Goal: Contribute content: Contribute content

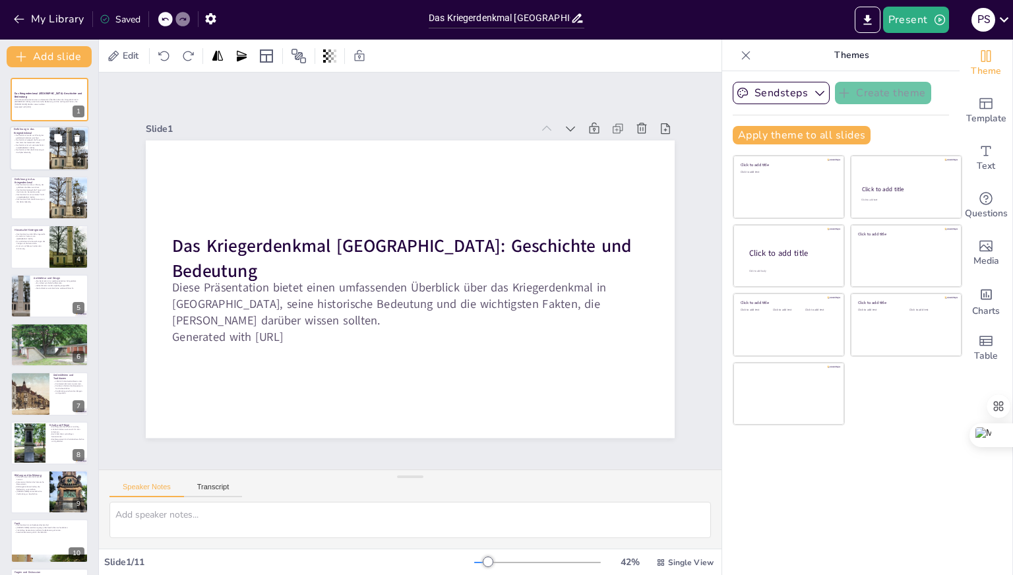
click at [41, 156] on div at bounding box center [49, 149] width 79 height 45
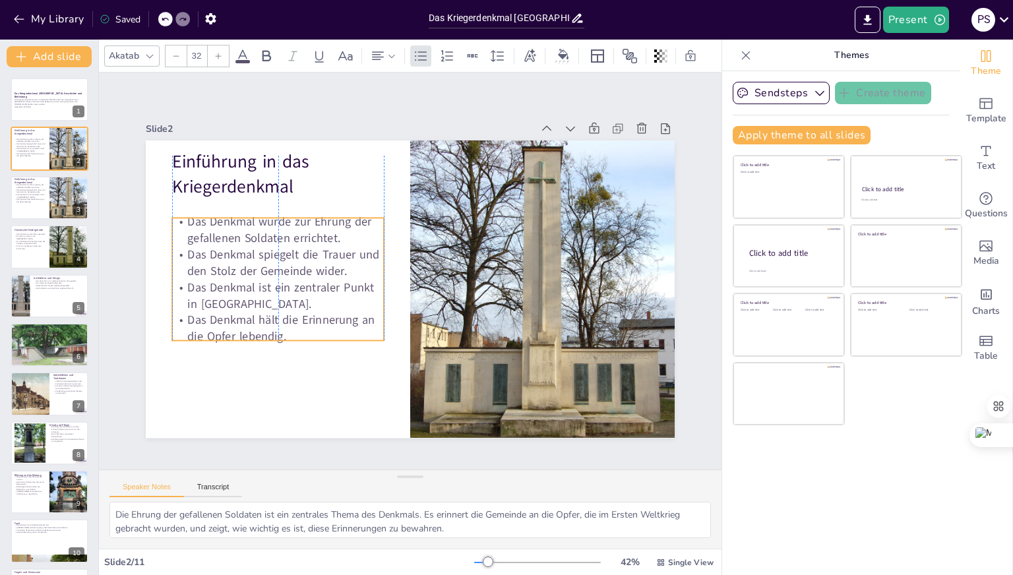
drag, startPoint x: 268, startPoint y: 300, endPoint x: 273, endPoint y: 320, distance: 21.1
click at [273, 320] on p "Das Denkmal hält die Erinnerung an die Opfer lebendig." at bounding box center [278, 328] width 212 height 33
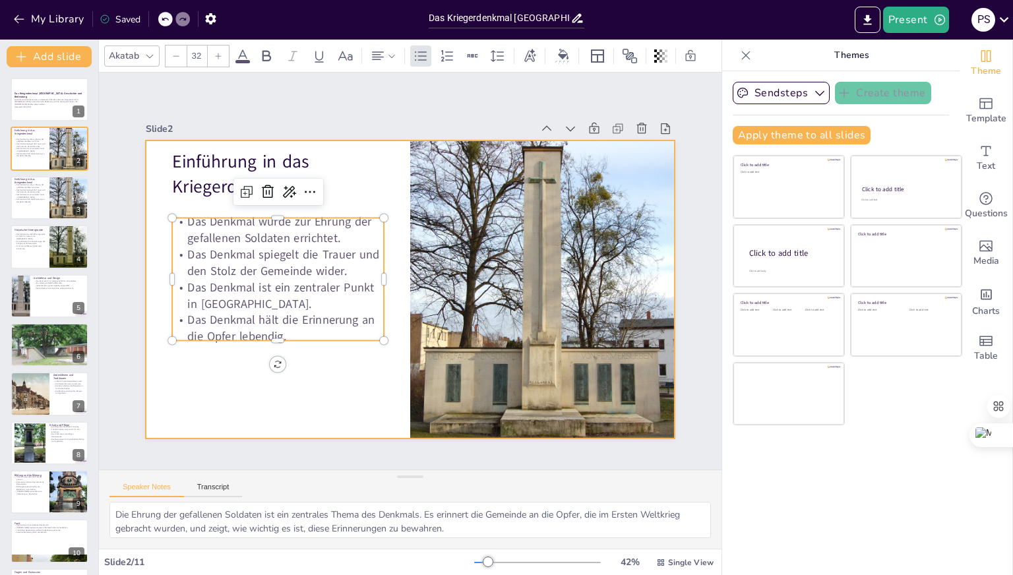
click at [332, 384] on div at bounding box center [410, 288] width 529 height 297
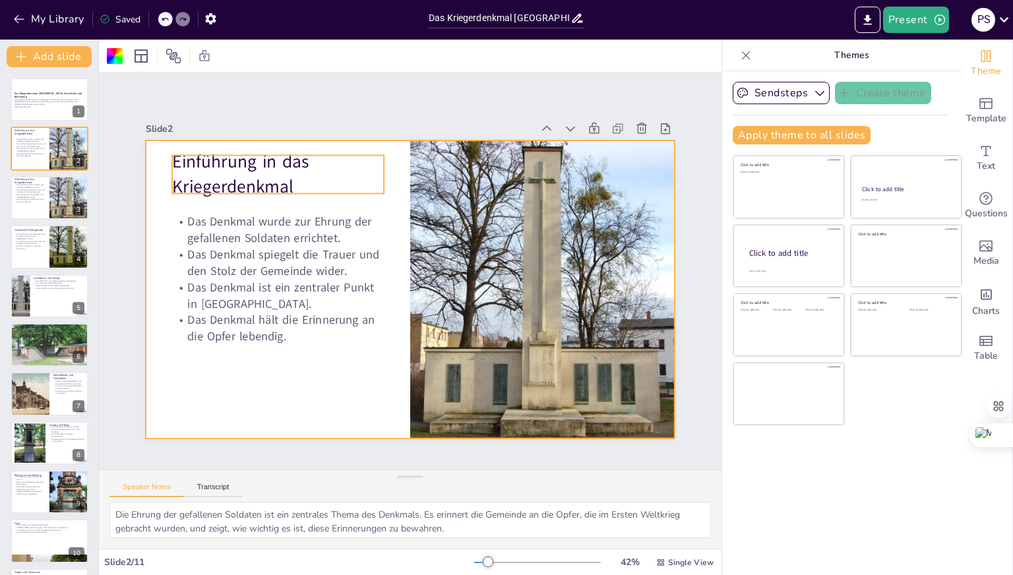
click at [172, 156] on p "Einführung in das Kriegerdenkmal" at bounding box center [278, 174] width 212 height 49
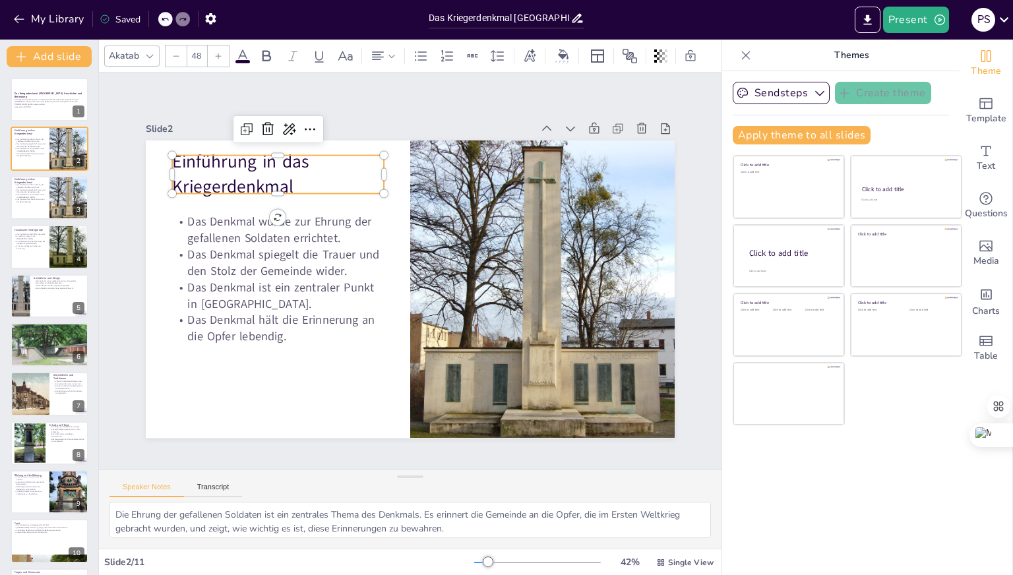
click at [172, 156] on p "Einführung in das Kriegerdenkmal" at bounding box center [278, 174] width 212 height 49
drag, startPoint x: 166, startPoint y: 156, endPoint x: 330, endPoint y: 188, distance: 166.5
click at [330, 188] on div "Das Denkmal wurde zur Ehrung der gefallenen Soldaten errichtet. Das Denkmal spi…" at bounding box center [410, 288] width 529 height 297
click at [277, 175] on p "Einführung in das Kriegerdenkmal" at bounding box center [278, 174] width 212 height 49
drag, startPoint x: 167, startPoint y: 158, endPoint x: 225, endPoint y: 167, distance: 58.1
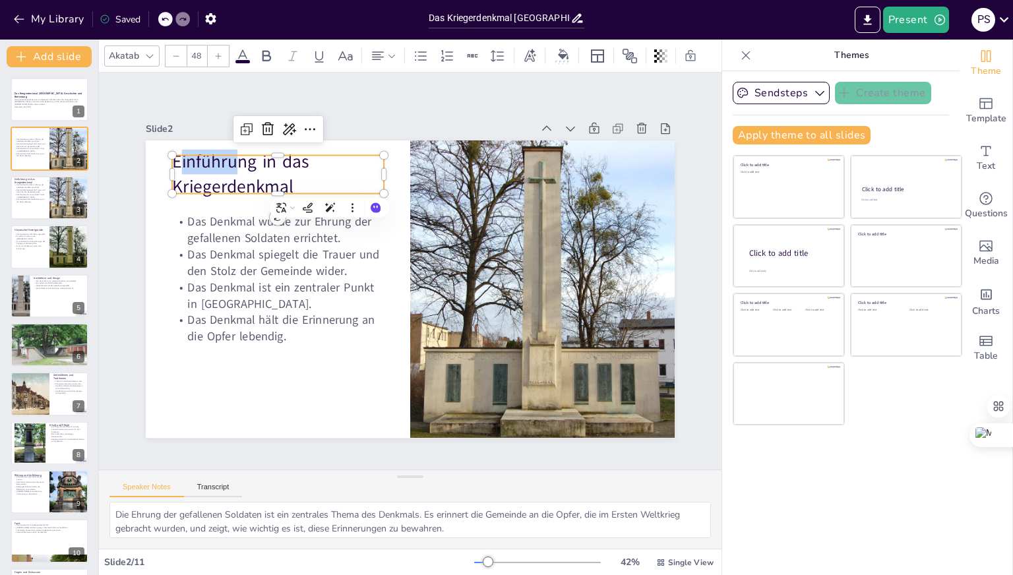
click at [225, 167] on p "Einführung in das Kriegerdenkmal" at bounding box center [278, 174] width 212 height 49
click at [202, 167] on p "Einführung in das Kriegerdenkmal" at bounding box center [278, 174] width 212 height 49
drag, startPoint x: 166, startPoint y: 157, endPoint x: 282, endPoint y: 183, distance: 118.8
click at [282, 183] on p "Einführung in das Kriegerdenkmal" at bounding box center [278, 174] width 212 height 49
copy p "Einführung in das Kriegerdenkmal"
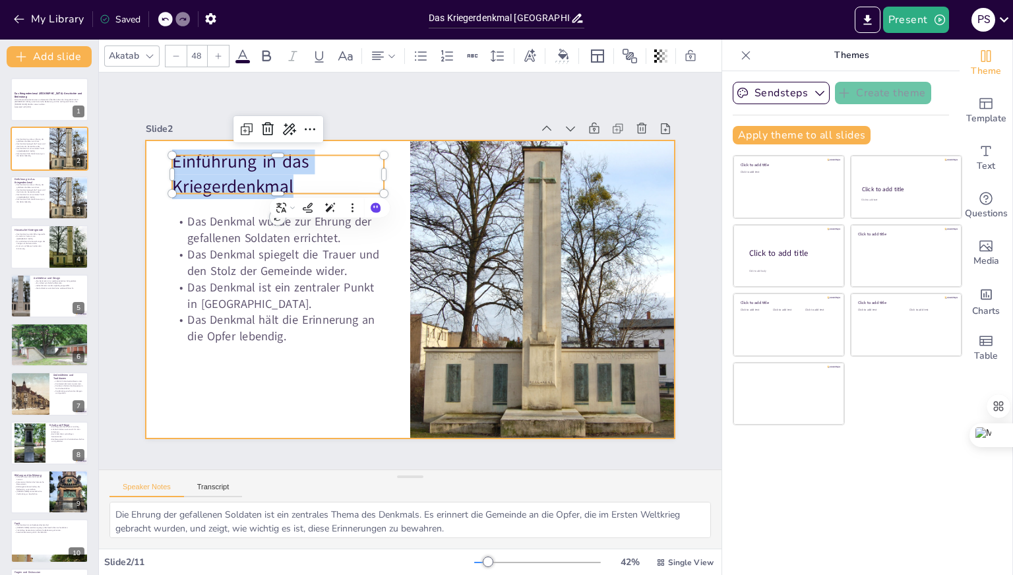
click at [211, 421] on div at bounding box center [410, 288] width 529 height 297
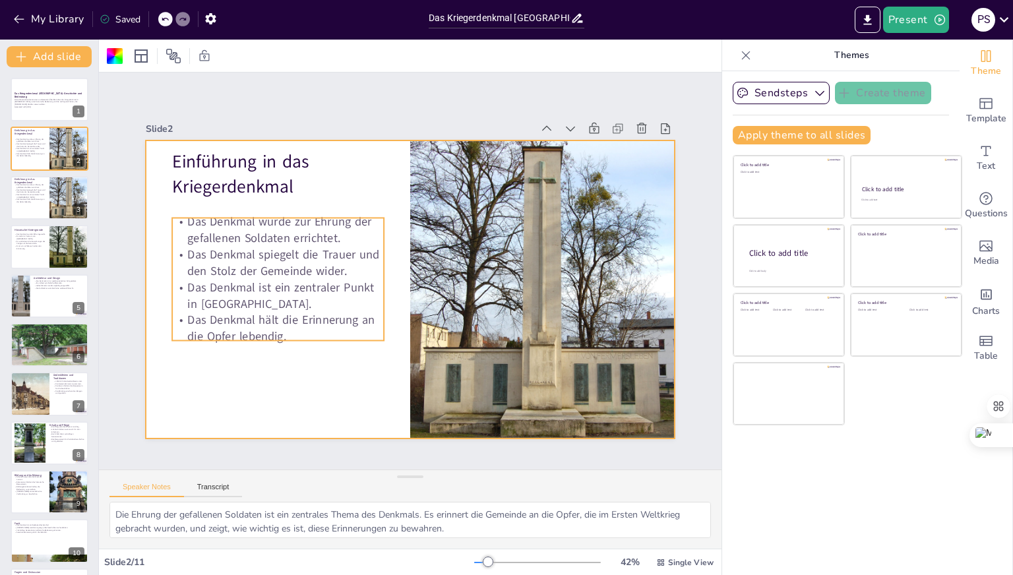
click at [177, 215] on p "Das Denkmal wurde zur Ehrung der gefallenen Soldaten errichtet." at bounding box center [278, 230] width 212 height 33
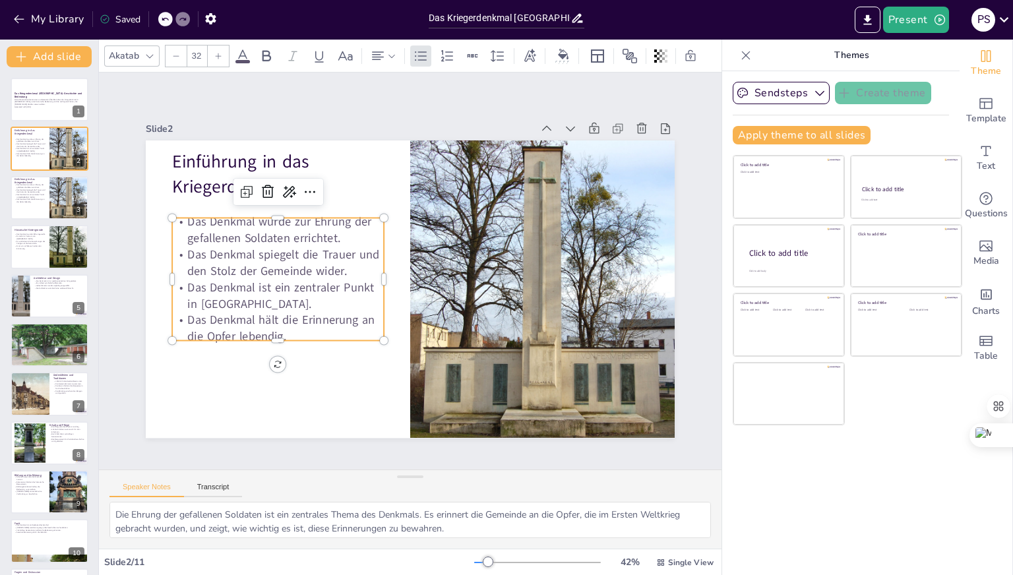
click at [183, 216] on p "Das Denkmal wurde zur Ehrung der gefallenen Soldaten errichtet." at bounding box center [278, 230] width 212 height 33
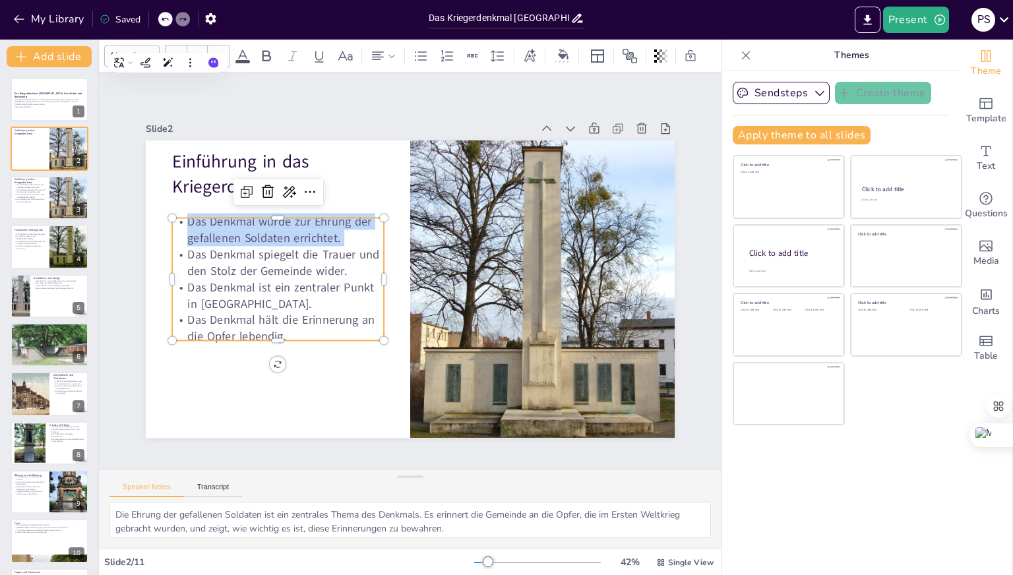
click at [177, 219] on p "Das Denkmal wurde zur Ehrung der gefallenen Soldaten errichtet." at bounding box center [278, 230] width 212 height 33
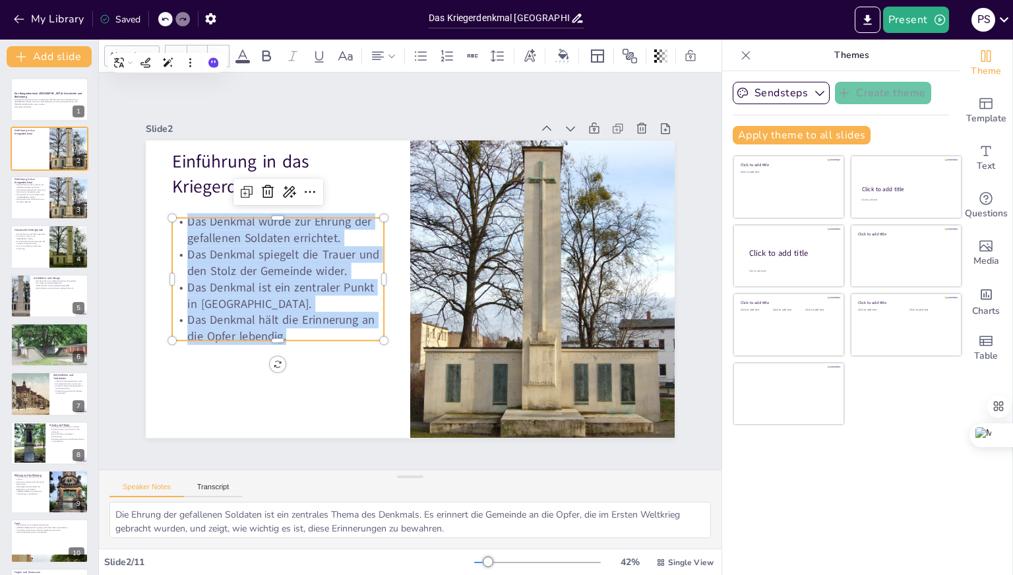
drag, startPoint x: 179, startPoint y: 216, endPoint x: 305, endPoint y: 332, distance: 171.2
click at [305, 332] on div "Das Denkmal wurde zur Ehrung der gefallenen Soldaten errichtet. Das Denkmal spi…" at bounding box center [278, 280] width 212 height 132
copy div "Das Denkmal wurde zur Ehrung der gefallenen Soldaten errichtet. Das Denkmal spi…"
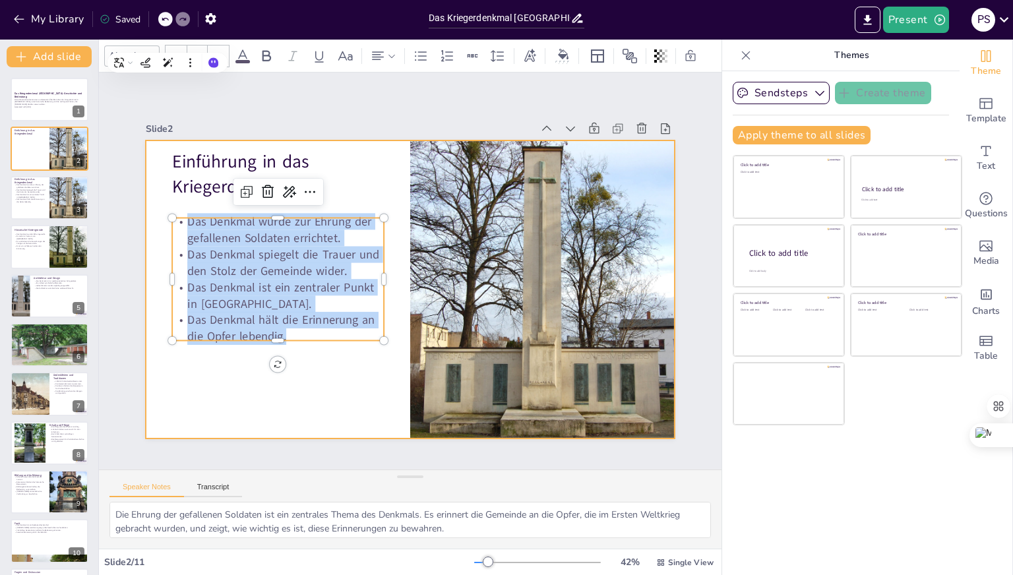
click at [325, 356] on div at bounding box center [410, 288] width 529 height 297
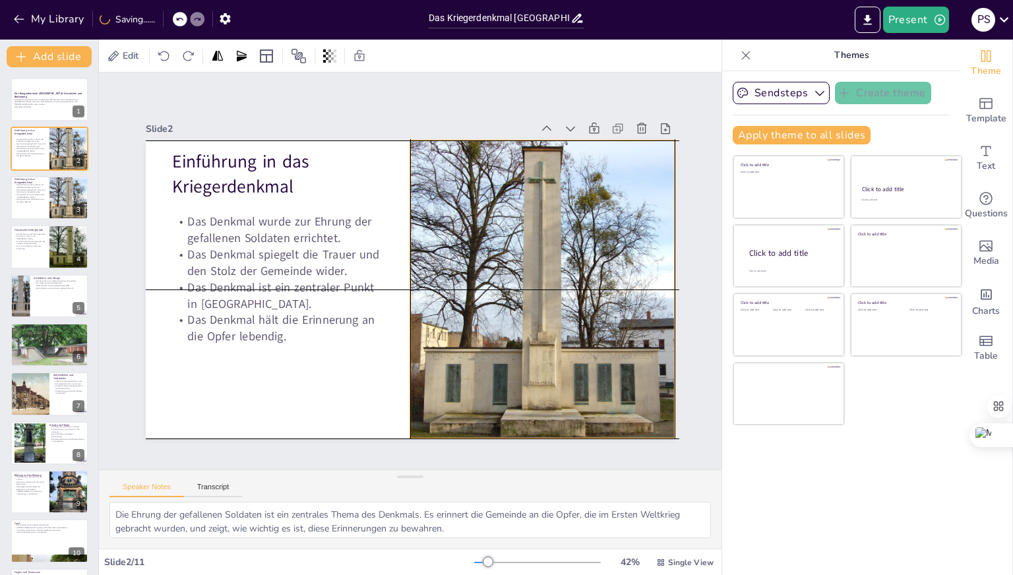
click at [561, 202] on div at bounding box center [542, 289] width 264 height 347
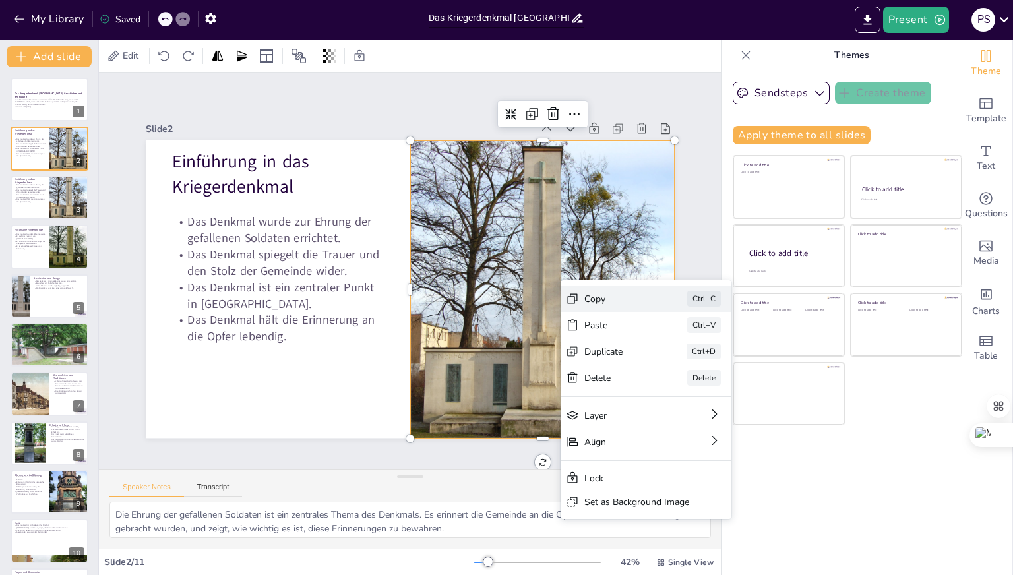
click at [599, 301] on div "Copy" at bounding box center [617, 299] width 66 height 13
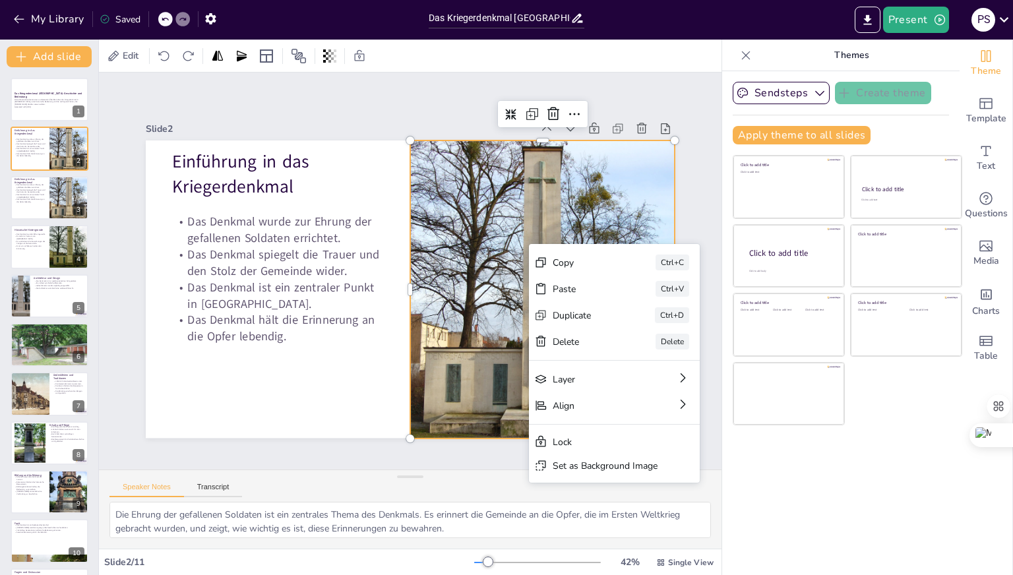
click at [651, 97] on div "Slide 1 Das Kriegerdenkmal Fermersleben: Geschichte und Bedeutung Diese Präsent…" at bounding box center [410, 271] width 622 height 397
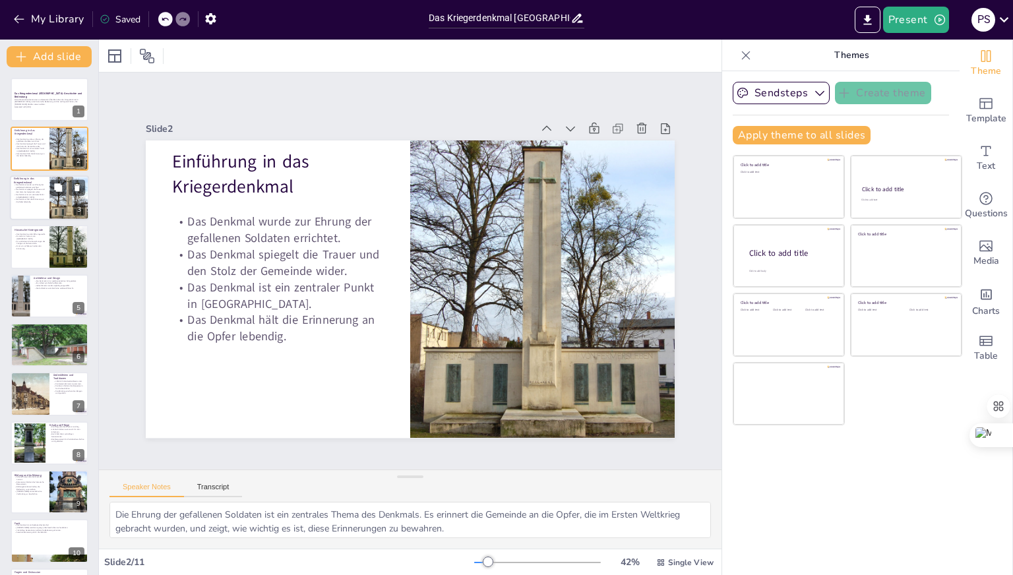
click at [45, 193] on p "Das Denkmal ist ein zentraler Punkt in [GEOGRAPHIC_DATA]." at bounding box center [30, 195] width 32 height 5
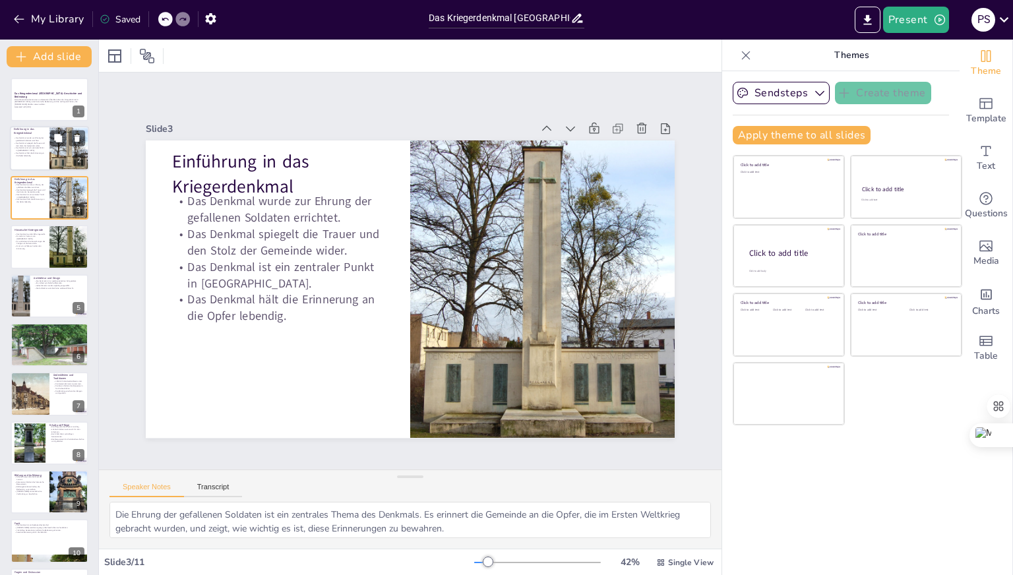
click at [34, 156] on p "Das Denkmal hält die Erinnerung an die Opfer lebendig." at bounding box center [30, 154] width 32 height 5
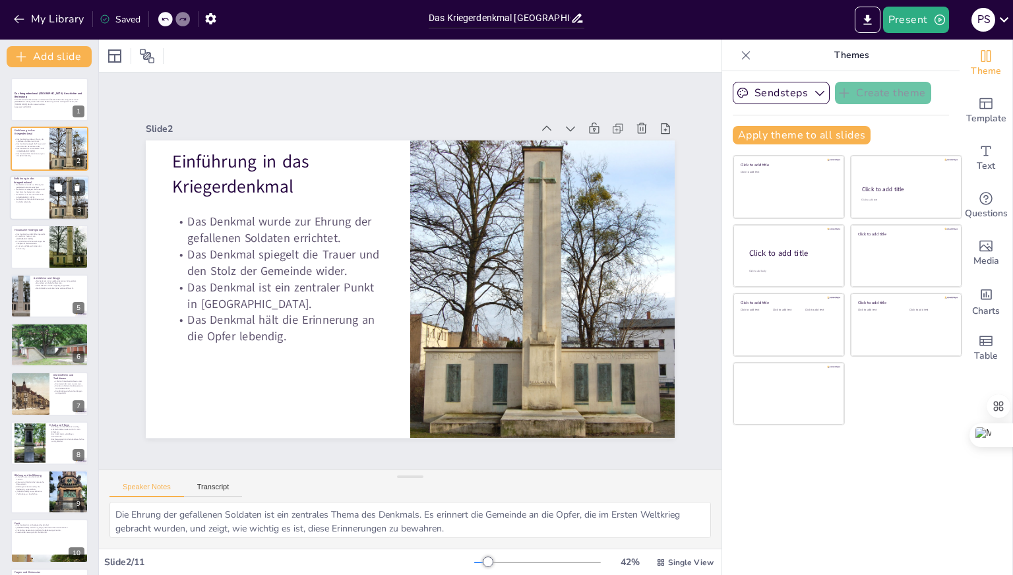
click at [33, 196] on p "Das Denkmal ist ein zentraler Punkt in [GEOGRAPHIC_DATA]." at bounding box center [30, 195] width 32 height 5
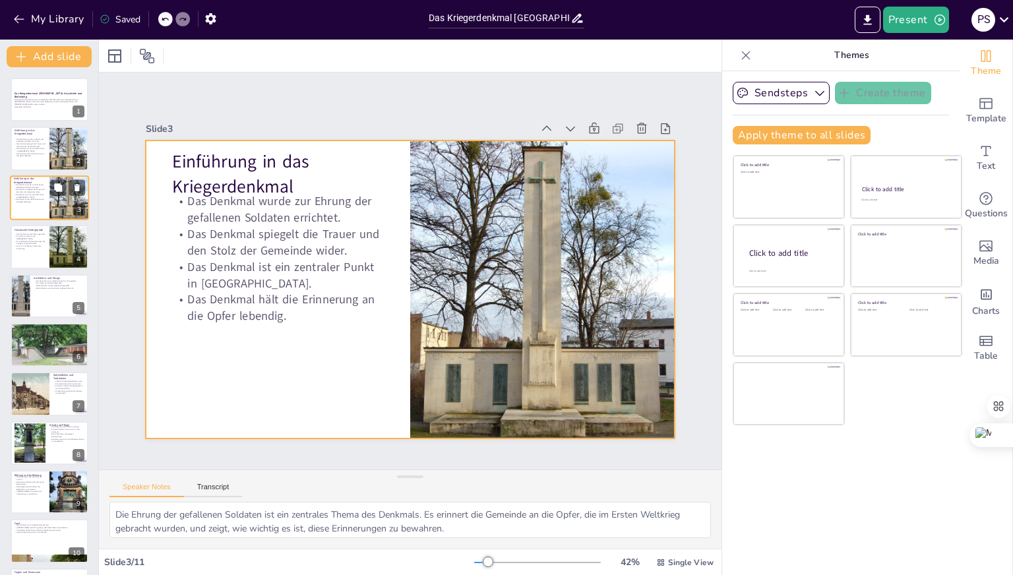
drag, startPoint x: 33, startPoint y: 189, endPoint x: 13, endPoint y: 198, distance: 22.1
click at [13, 198] on div at bounding box center [49, 197] width 79 height 45
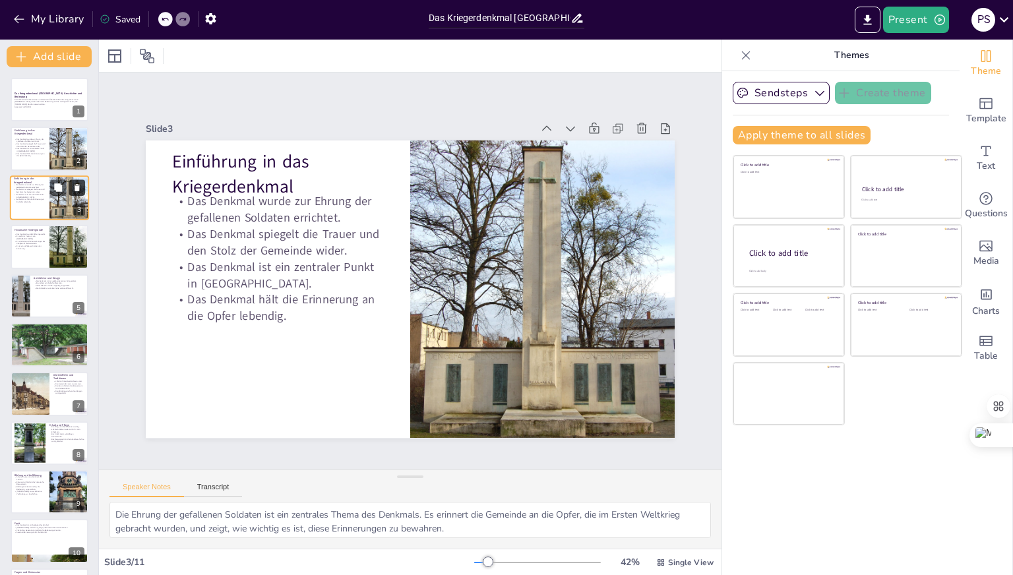
click at [71, 181] on button at bounding box center [77, 187] width 16 height 16
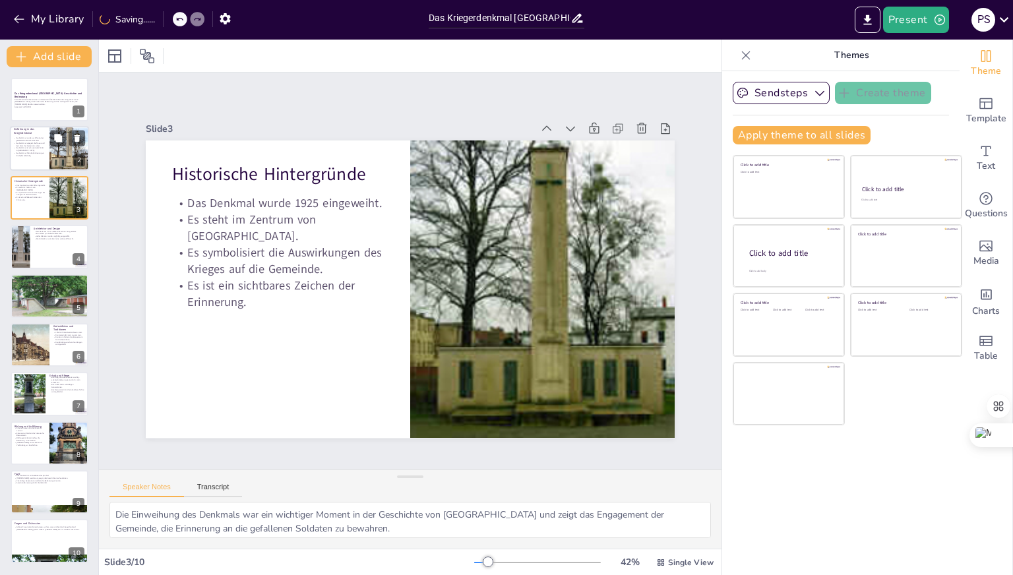
click at [40, 163] on div at bounding box center [49, 149] width 79 height 45
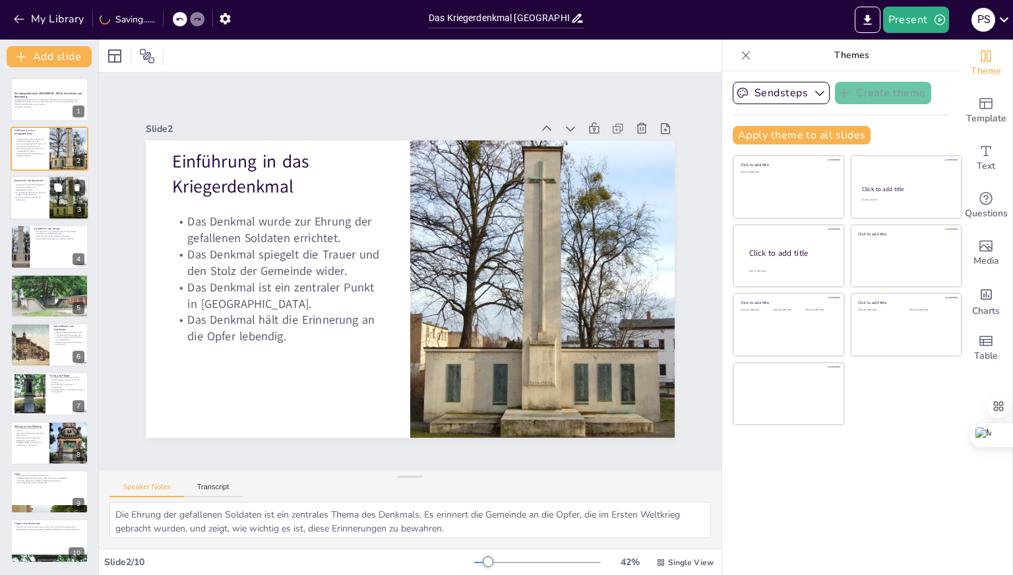
click at [34, 193] on p "Es symbolisiert die Auswirkungen des Krieges auf die Gemeinde." at bounding box center [30, 193] width 32 height 5
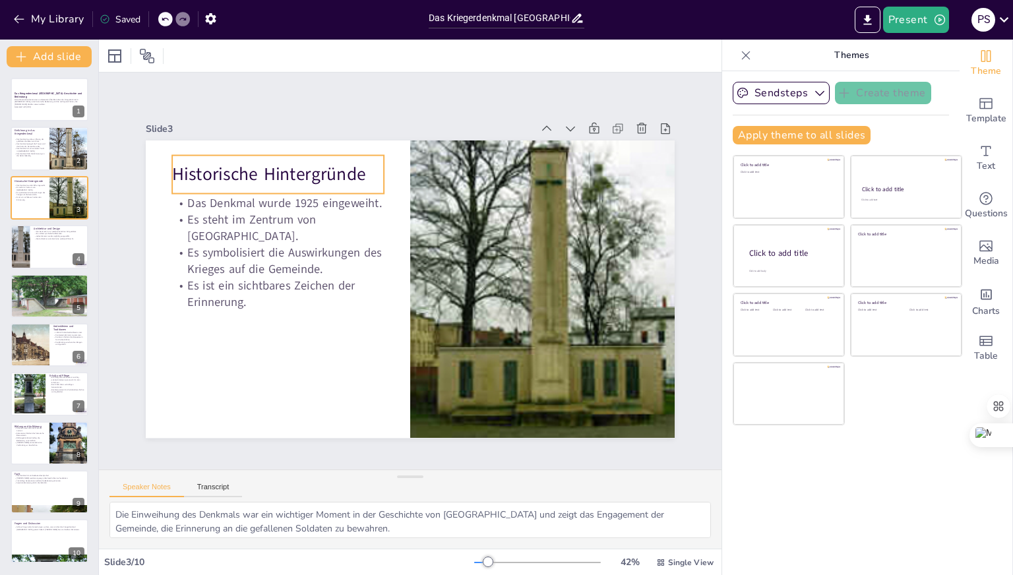
click at [203, 175] on p "Historische Hintergründe" at bounding box center [278, 174] width 212 height 24
click at [175, 171] on p "Historische Hintergründe" at bounding box center [278, 174] width 212 height 24
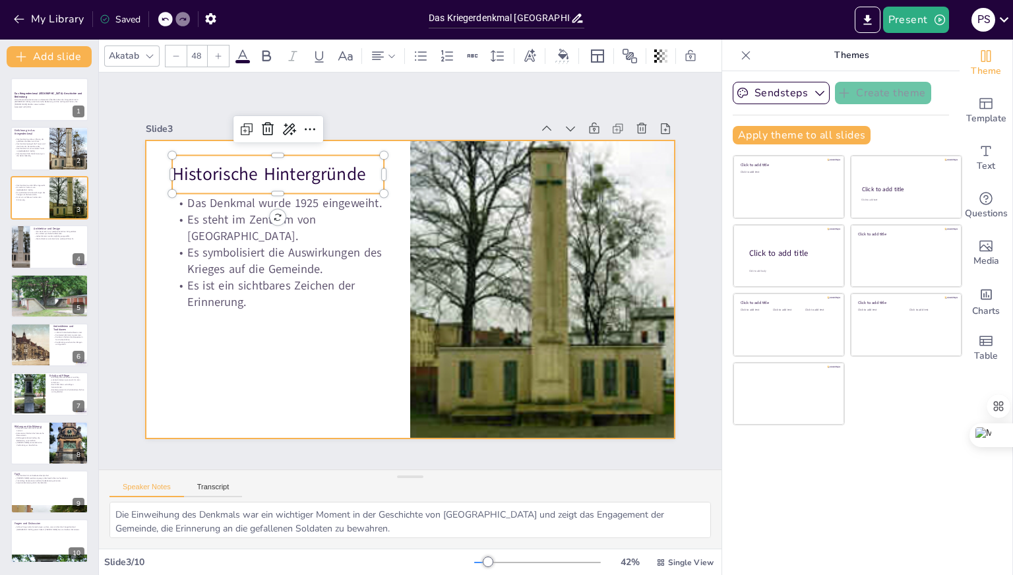
click at [367, 130] on div "Slide 3" at bounding box center [339, 129] width 386 height 13
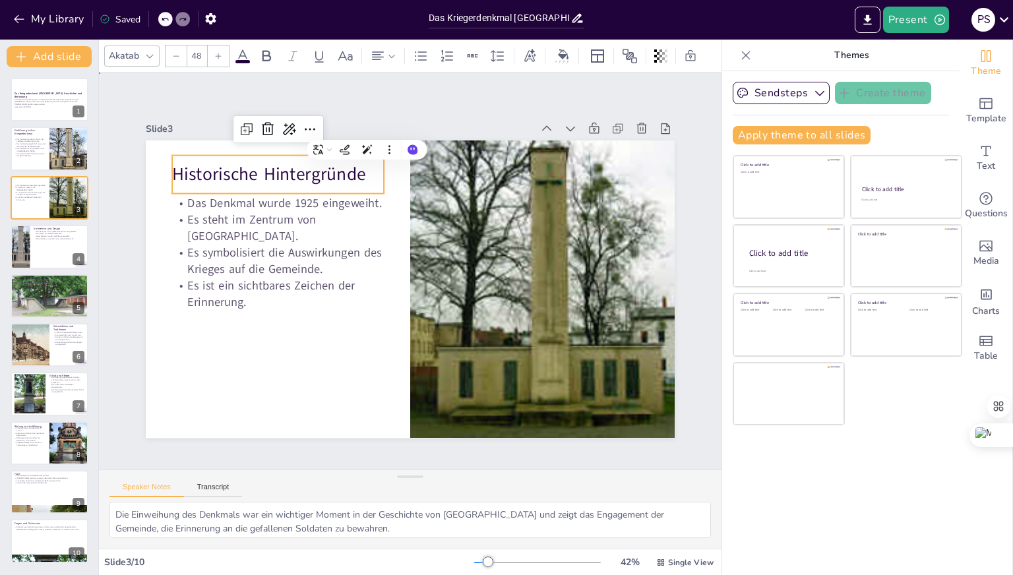
click at [401, 107] on div "Slide 1 Das Kriegerdenkmal Fermersleben: Geschichte und Bedeutung Diese Präsent…" at bounding box center [410, 271] width 529 height 334
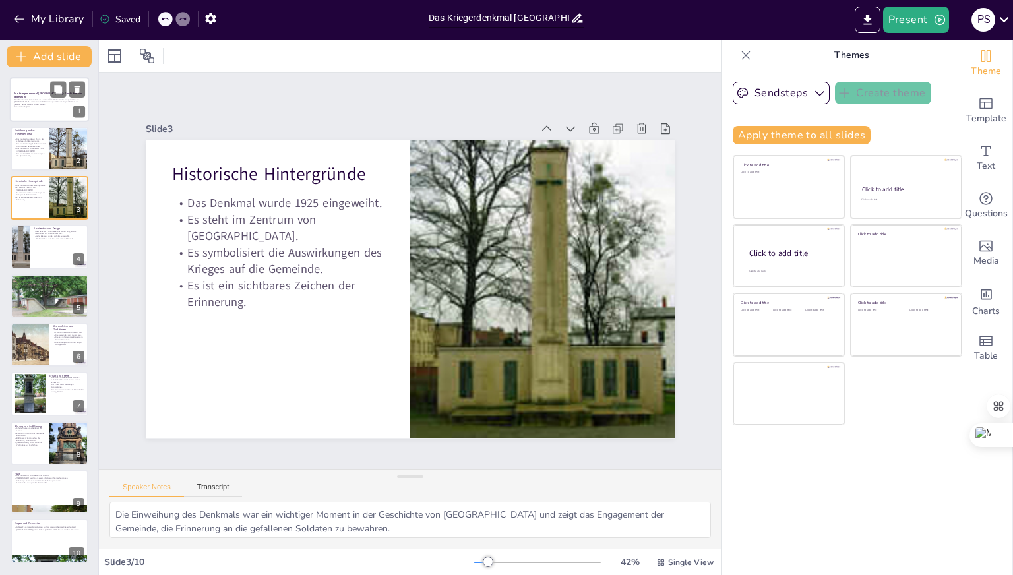
click at [59, 112] on div at bounding box center [49, 99] width 79 height 45
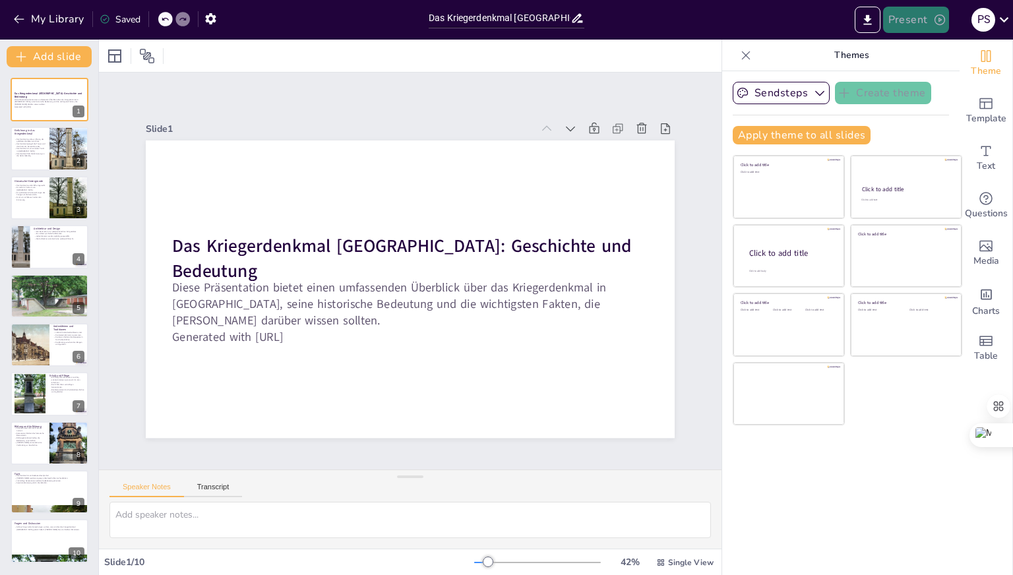
click at [914, 28] on button "Present" at bounding box center [916, 20] width 66 height 26
click at [934, 45] on li "Preview presentation" at bounding box center [935, 48] width 105 height 21
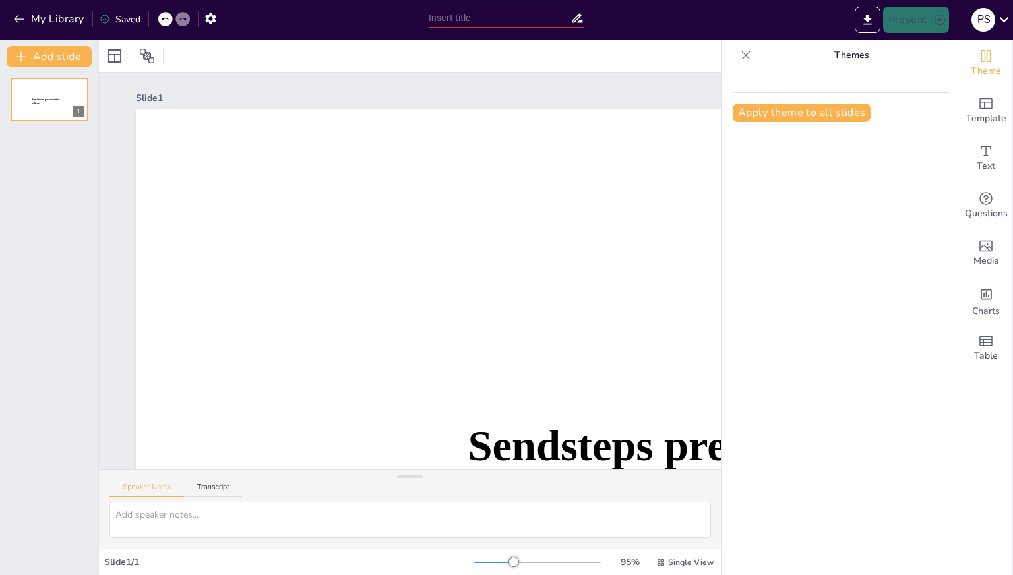
type input "Das Kriegerdenkmal [GEOGRAPHIC_DATA]: Geschichte und Bedeutung"
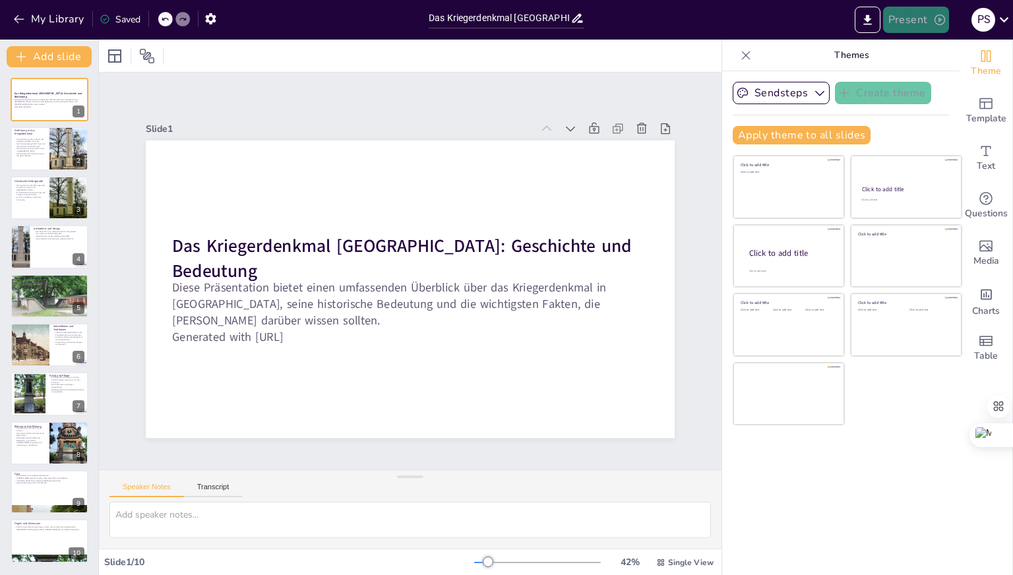
click at [905, 22] on button "Present" at bounding box center [916, 20] width 66 height 26
click at [911, 84] on li "Play presentation" at bounding box center [935, 81] width 105 height 21
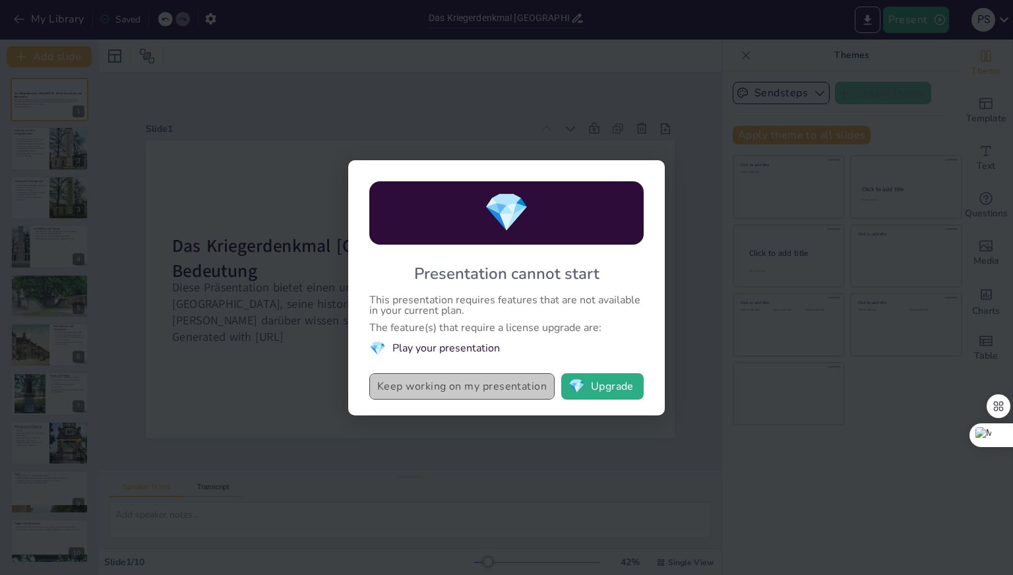
click at [492, 388] on button "Keep working on my presentation" at bounding box center [461, 386] width 185 height 26
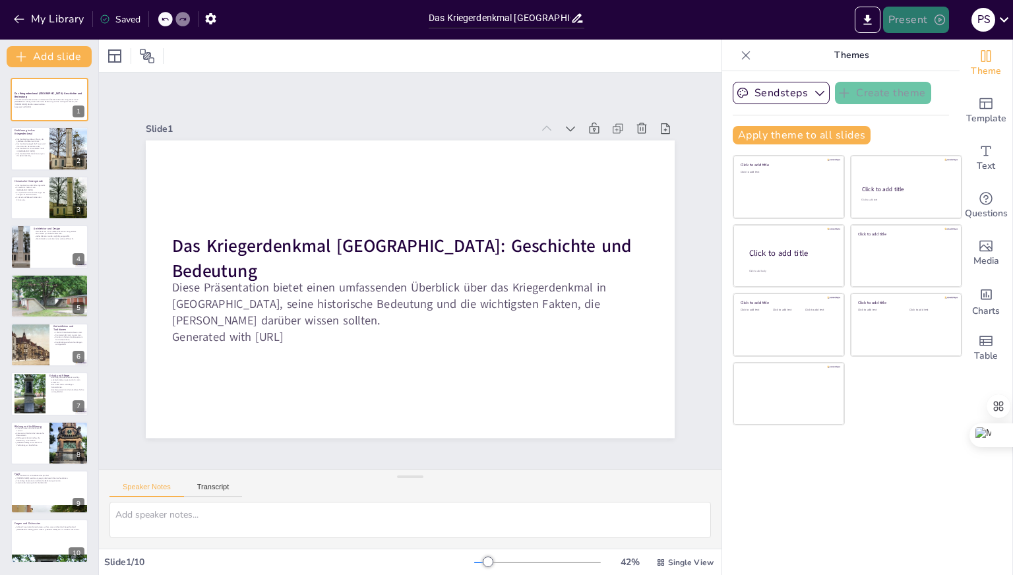
click at [898, 28] on button "Present" at bounding box center [916, 20] width 66 height 26
click at [909, 54] on li "Preview presentation" at bounding box center [935, 48] width 105 height 21
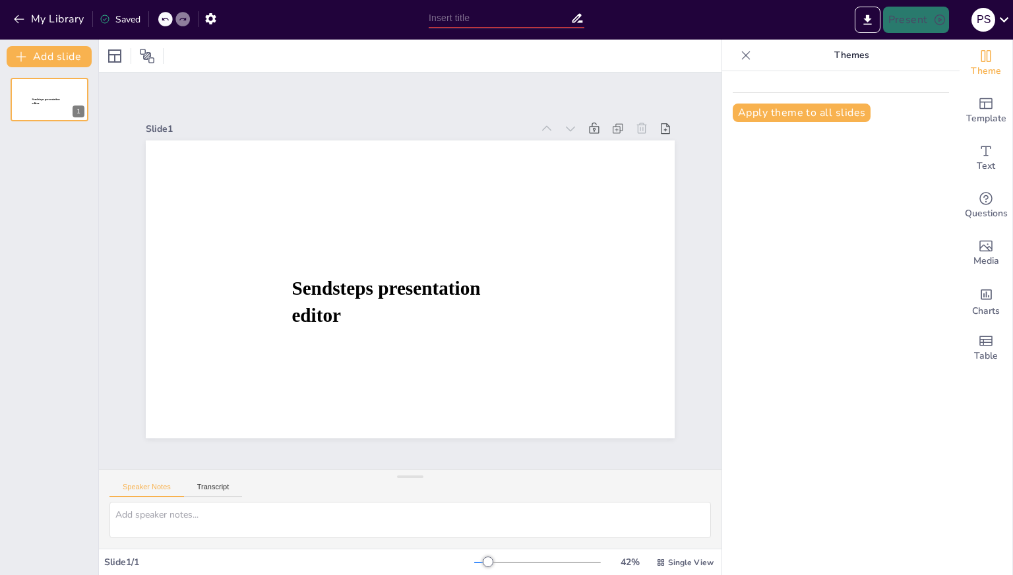
type input "Das Kriegerdenkmal [GEOGRAPHIC_DATA]: Geschichte und Bedeutung"
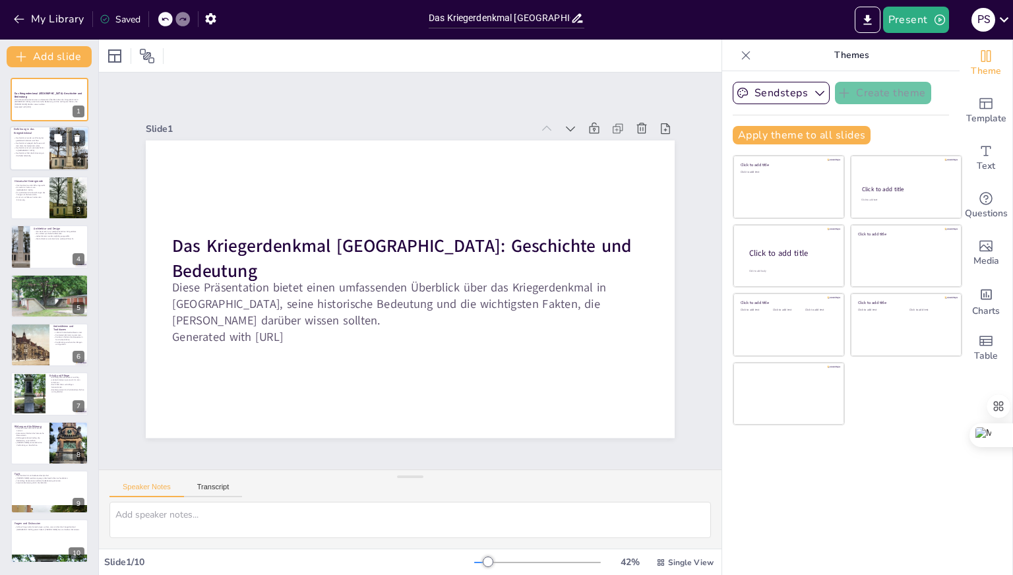
click at [45, 143] on p "Das Denkmal spiegelt die Trauer und den Stolz der Gemeinde wider." at bounding box center [30, 144] width 32 height 5
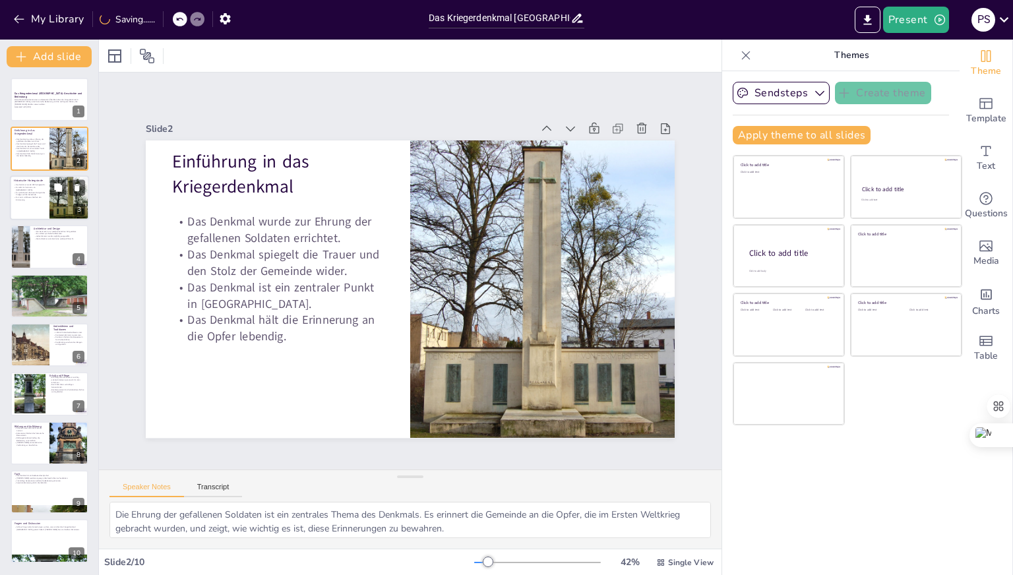
click at [33, 204] on div at bounding box center [49, 197] width 79 height 45
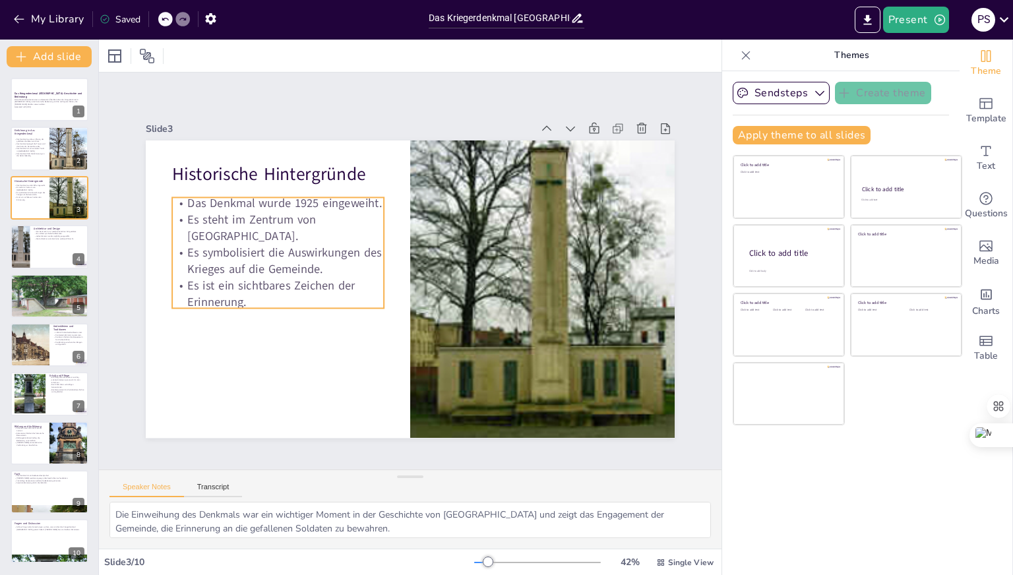
click at [175, 200] on p "Das Denkmal wurde 1925 eingeweiht." at bounding box center [278, 203] width 212 height 16
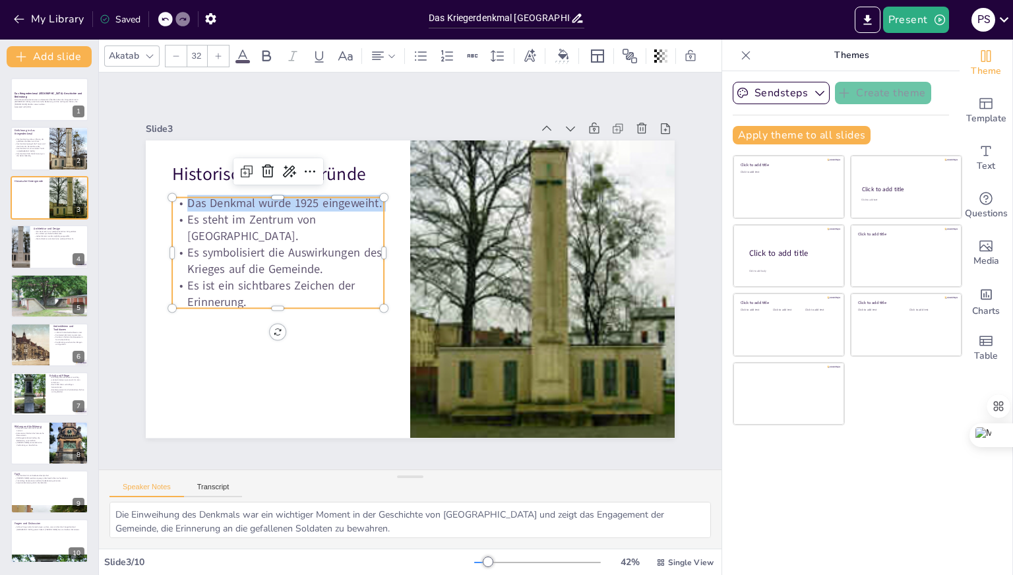
click at [175, 200] on p "Das Denkmal wurde 1925 eingeweiht." at bounding box center [278, 203] width 212 height 16
click at [180, 198] on p "Das Denkmal wurde 1925 eingeweiht." at bounding box center [278, 203] width 212 height 16
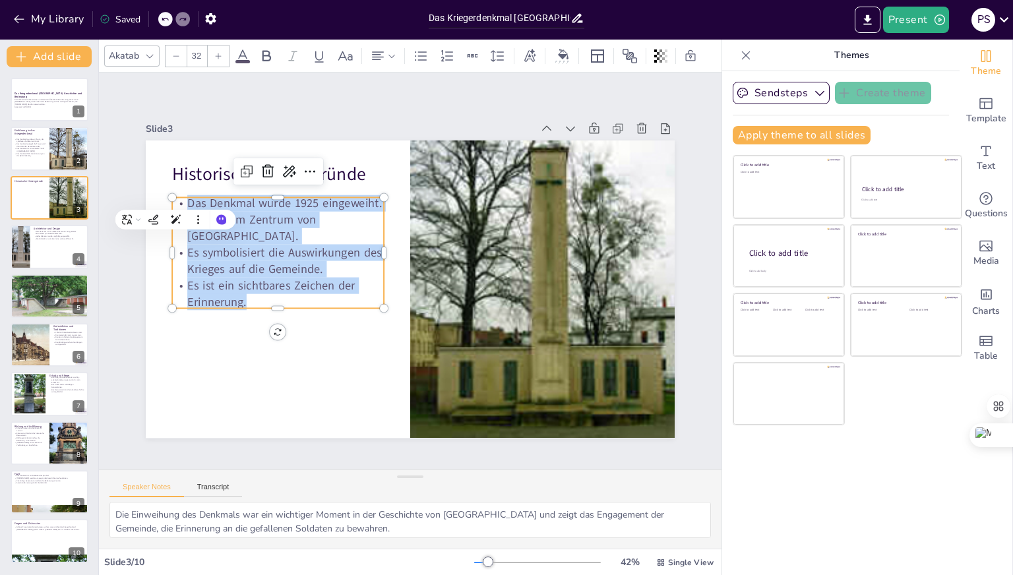
drag, startPoint x: 180, startPoint y: 198, endPoint x: 315, endPoint y: 296, distance: 167.1
click at [315, 296] on div "Das Denkmal wurde 1925 eingeweiht. Es steht im Zentrum von [GEOGRAPHIC_DATA]. E…" at bounding box center [278, 252] width 212 height 115
copy div "Das Denkmal wurde 1925 eingeweiht. Es steht im Zentrum von [GEOGRAPHIC_DATA]. E…"
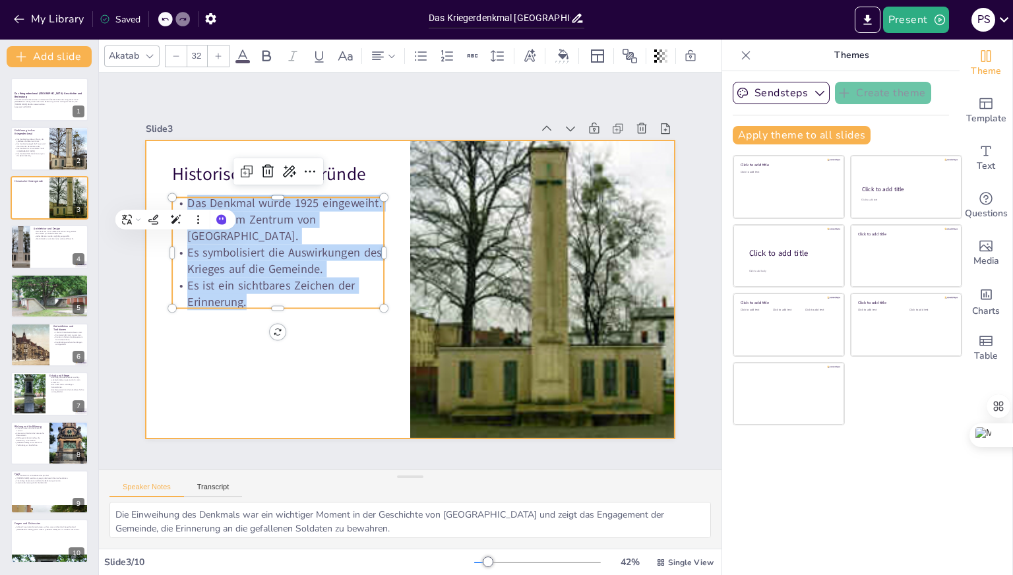
click at [338, 351] on div at bounding box center [410, 288] width 529 height 297
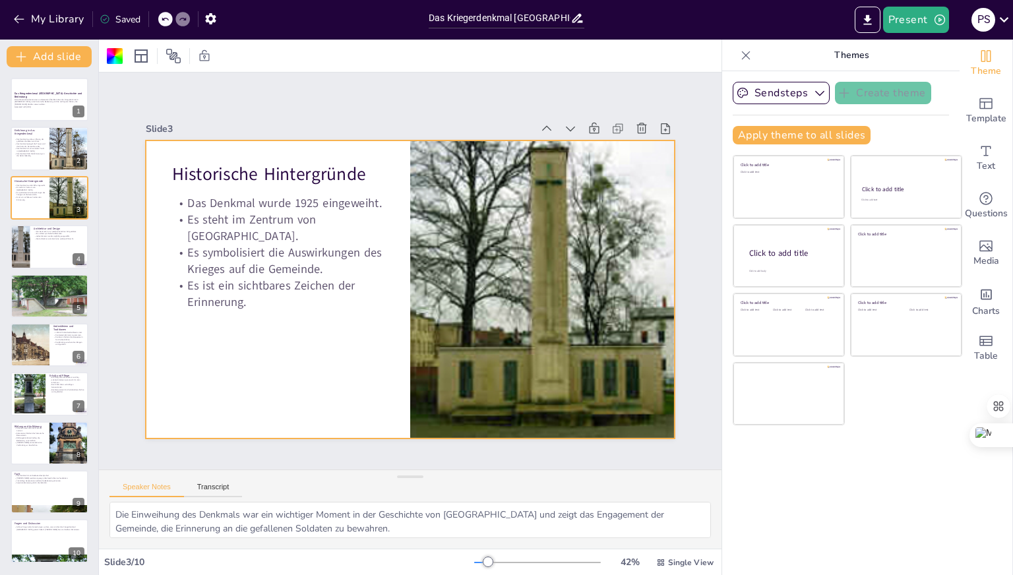
click at [606, 90] on div "Slide 1 Das Kriegerdenkmal [GEOGRAPHIC_DATA]: Geschichte und Bedeutung Diese Pr…" at bounding box center [410, 271] width 622 height 397
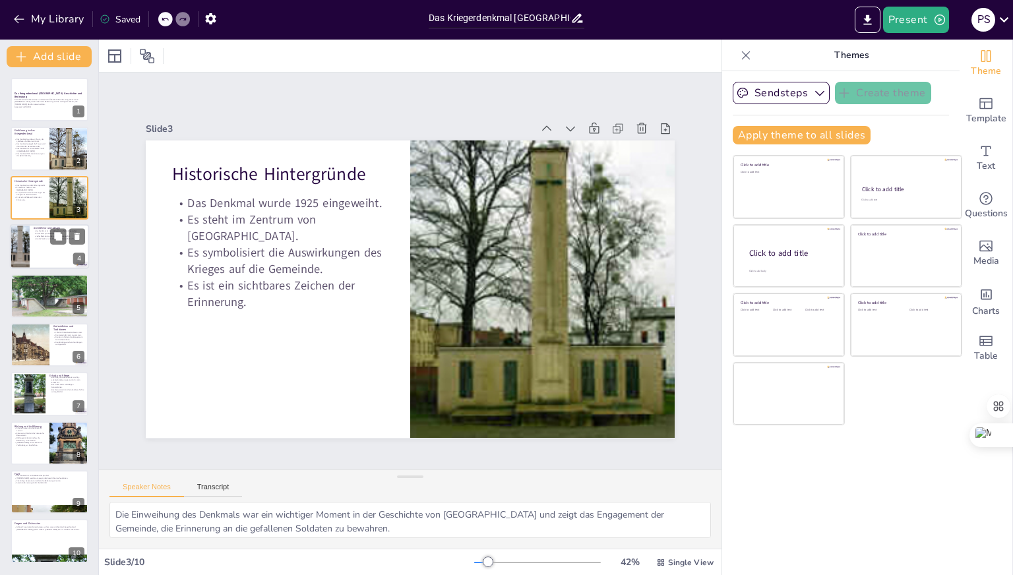
click at [59, 257] on div at bounding box center [49, 246] width 79 height 45
type textarea "Der neoklassizistische Stil des Denkmals verleiht ihm eine majestätische und eh…"
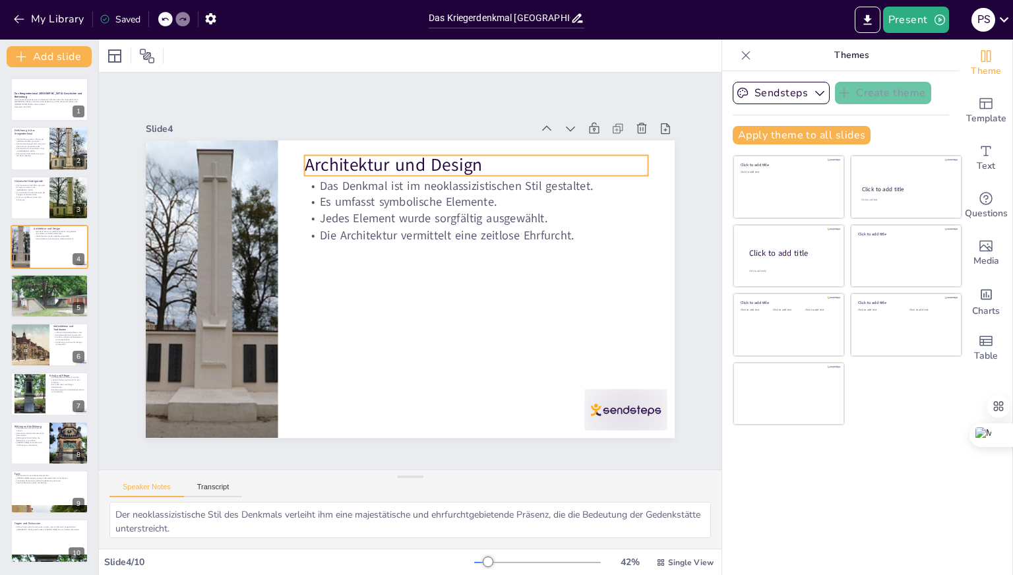
click at [314, 160] on p "Architektur und Design" at bounding box center [476, 165] width 343 height 24
click at [305, 160] on p "Architektur und Design" at bounding box center [476, 165] width 343 height 24
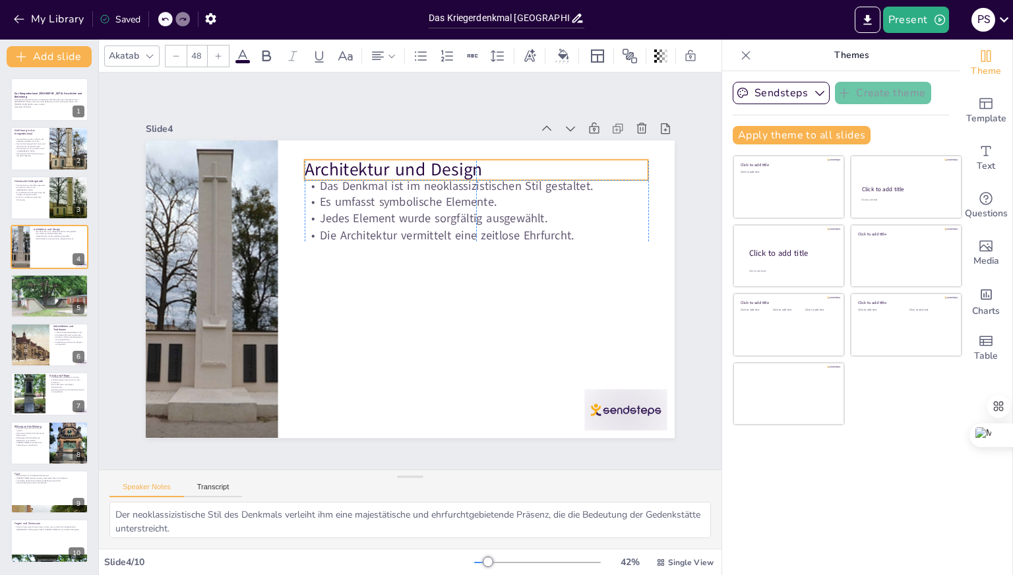
click at [305, 165] on p "Architektur und Design" at bounding box center [476, 170] width 343 height 24
click at [307, 165] on p "Architektur und Design" at bounding box center [476, 170] width 343 height 24
copy p "Architektur und Design"
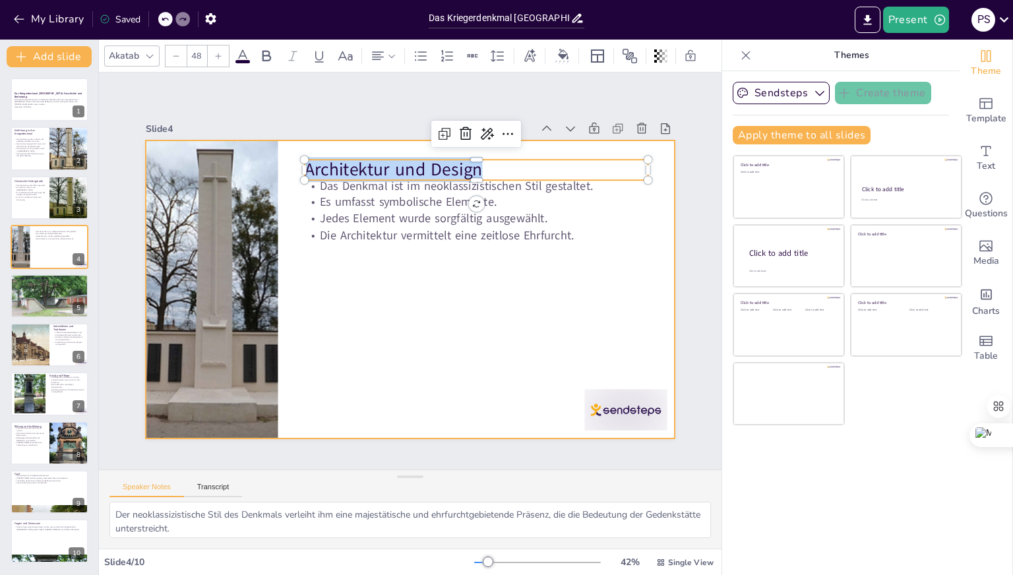
click at [364, 275] on div at bounding box center [410, 288] width 529 height 297
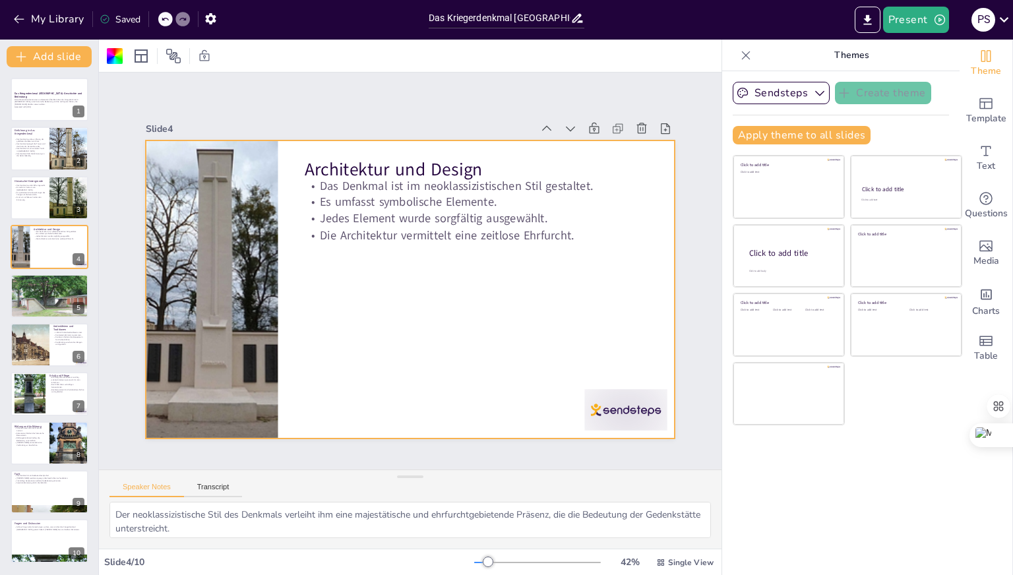
click at [312, 194] on p "Es umfasst symbolische Elemente." at bounding box center [476, 202] width 343 height 16
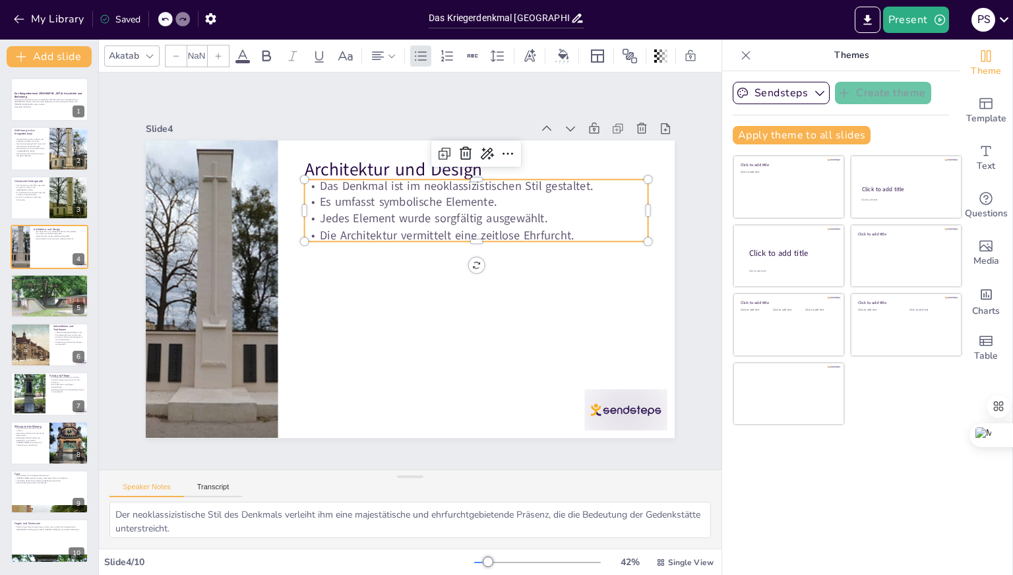
type input "32"
click at [312, 194] on p "Es umfasst symbolische Elemente." at bounding box center [476, 202] width 343 height 16
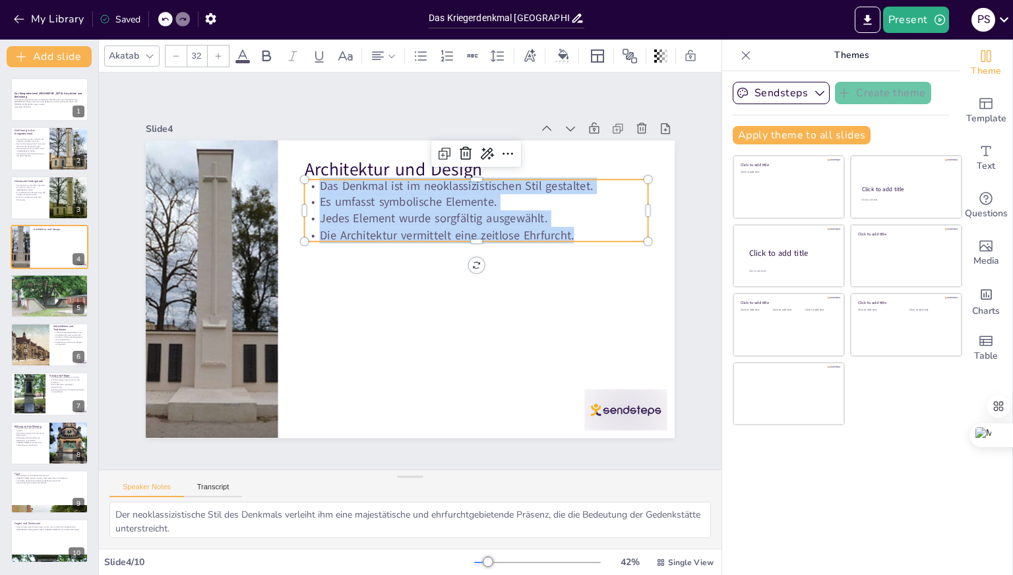
drag, startPoint x: 311, startPoint y: 180, endPoint x: 570, endPoint y: 227, distance: 263.3
click at [570, 227] on div "Das Denkmal ist im neoklassizistischen Stil gestaltet. Es umfasst symbolische E…" at bounding box center [476, 211] width 343 height 66
copy div "Das Denkmal ist im neoklassizistischen Stil gestaltet. Es umfasst symbolische E…"
click at [30, 301] on div at bounding box center [49, 295] width 79 height 45
type textarea "Als Erinnerungsort hat das Denkmal eine zentrale Funktion in der Gemeinde, inde…"
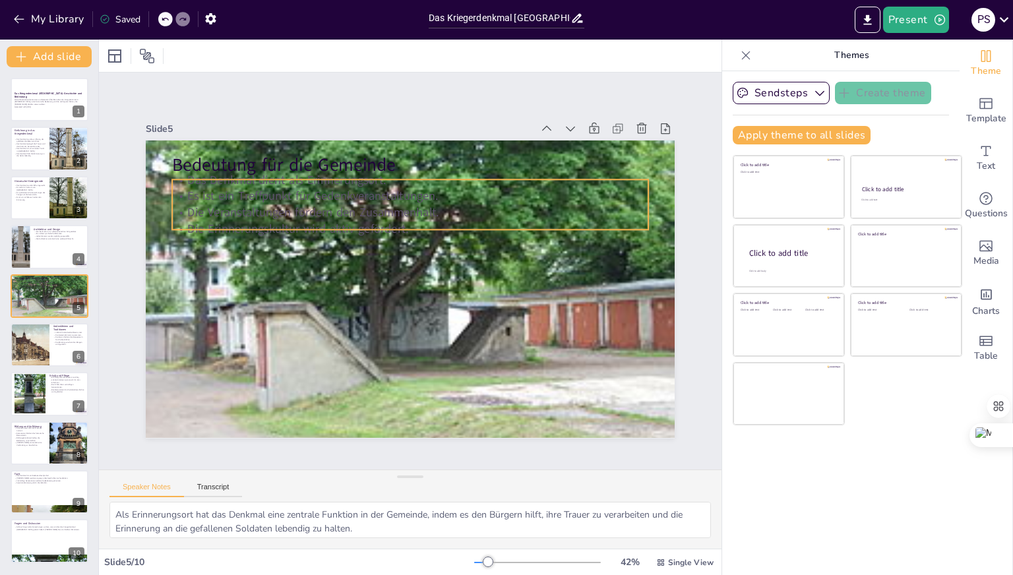
click at [203, 196] on p "Es ist ein Treffpunkt für Gedenkveranstaltungen." at bounding box center [410, 196] width 476 height 16
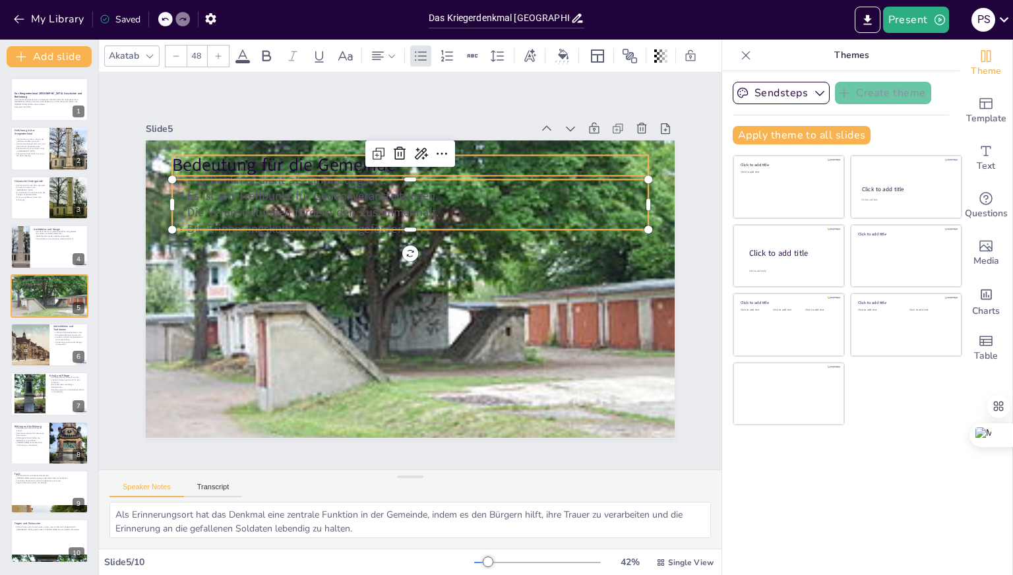
click at [173, 153] on p "Bedeutung für die Gemeinde" at bounding box center [410, 165] width 476 height 24
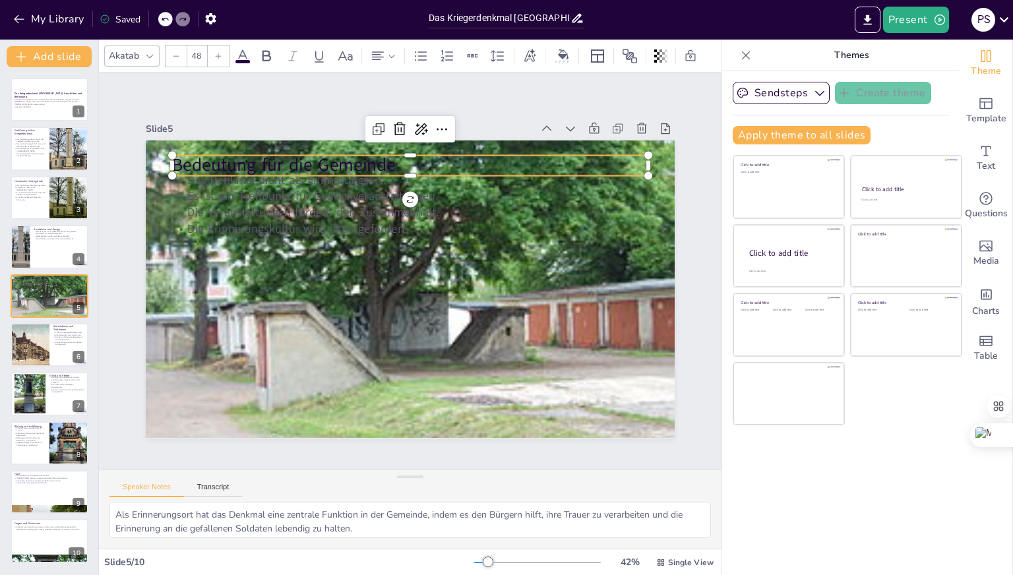
click at [185, 160] on p "Bedeutung für die Gemeinde" at bounding box center [410, 165] width 476 height 24
click at [185, 161] on p "Bedeutung für die Gemeinde" at bounding box center [410, 165] width 476 height 24
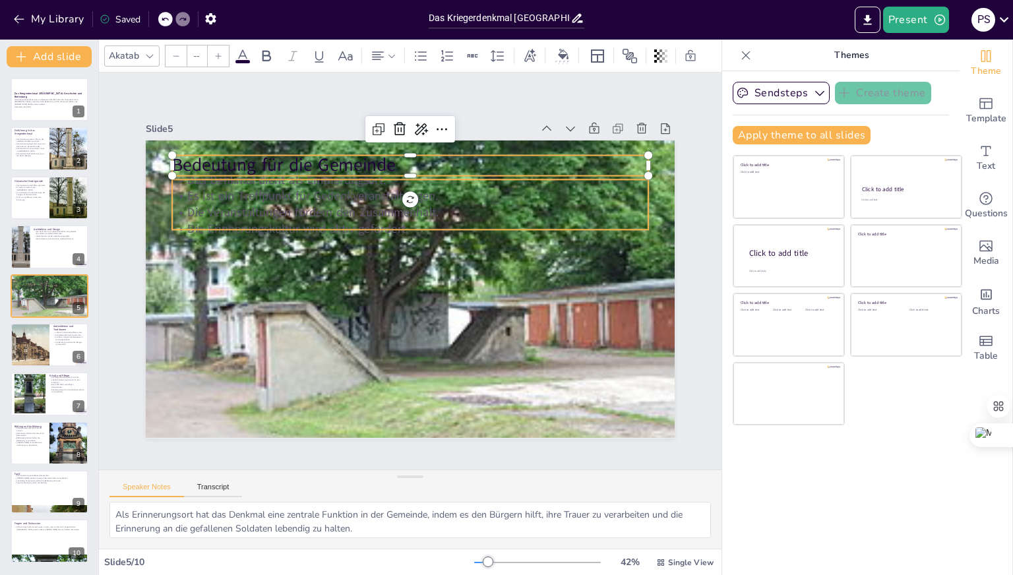
type input "32"
click at [227, 191] on p "Es ist ein Treffpunkt für Gedenkveranstaltungen." at bounding box center [410, 196] width 476 height 16
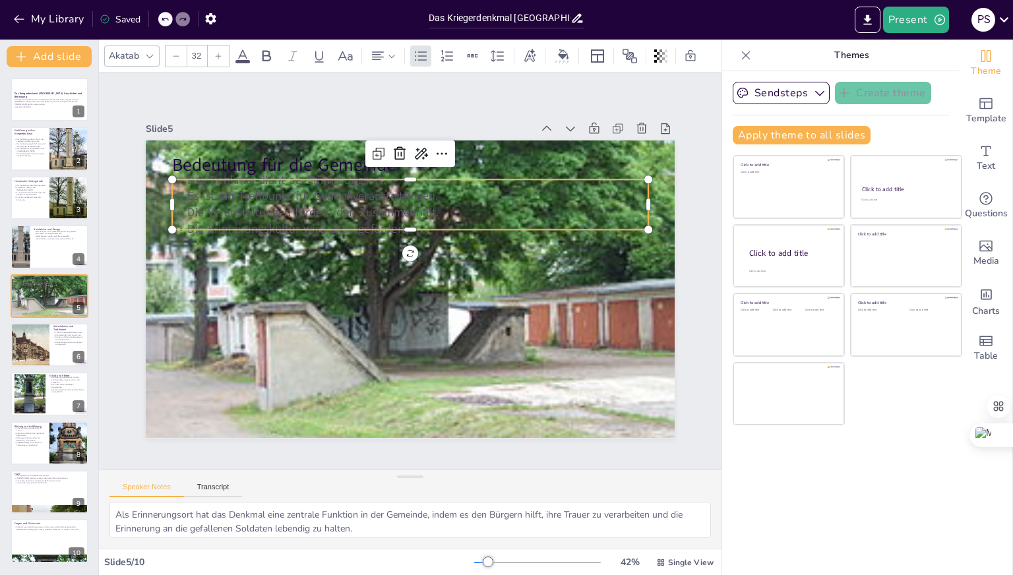
click at [227, 191] on p "Es ist ein Treffpunkt für Gedenkveranstaltungen." at bounding box center [410, 196] width 476 height 16
click at [193, 188] on p "Es ist ein Treffpunkt für Gedenkveranstaltungen." at bounding box center [410, 196] width 476 height 16
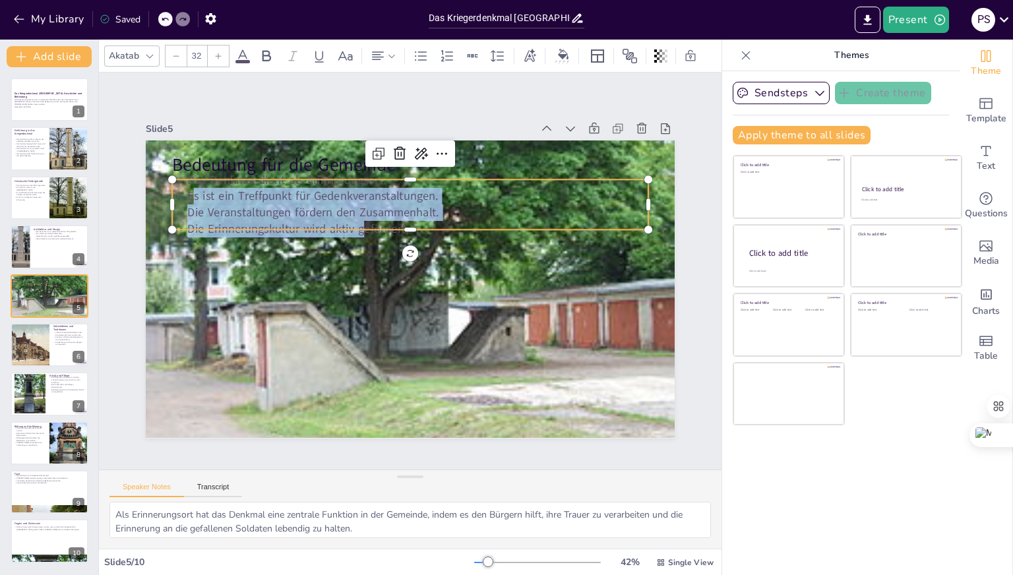
drag, startPoint x: 181, startPoint y: 189, endPoint x: 355, endPoint y: 217, distance: 176.3
click at [355, 217] on div "Das Denkmal dient als Erinnerungsort. Es ist ein Treffpunkt für Gedenkveranstal…" at bounding box center [410, 204] width 476 height 66
click at [313, 221] on p "Die Erinnerungskultur wird aktiv gefördert." at bounding box center [410, 229] width 476 height 16
drag, startPoint x: 177, startPoint y: 185, endPoint x: 390, endPoint y: 222, distance: 216.7
click at [390, 222] on div "Das Denkmal dient als Erinnerungsort. Es ist ein Treffpunkt für Gedenkveranstal…" at bounding box center [410, 204] width 476 height 66
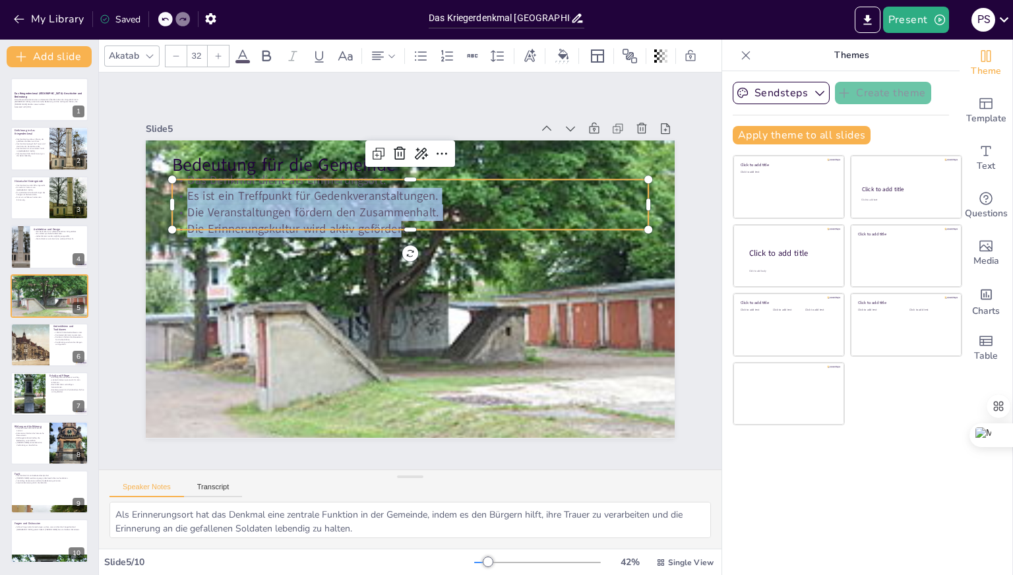
copy div "Es ist ein Treffpunkt für Gedenkveranstaltungen. Die Veranstaltungen fördern de…"
click at [40, 346] on div at bounding box center [29, 344] width 72 height 45
type textarea "Die jährlichen Gedenkfeiern sind eine wichtige Tradition, die es den Bürgern er…"
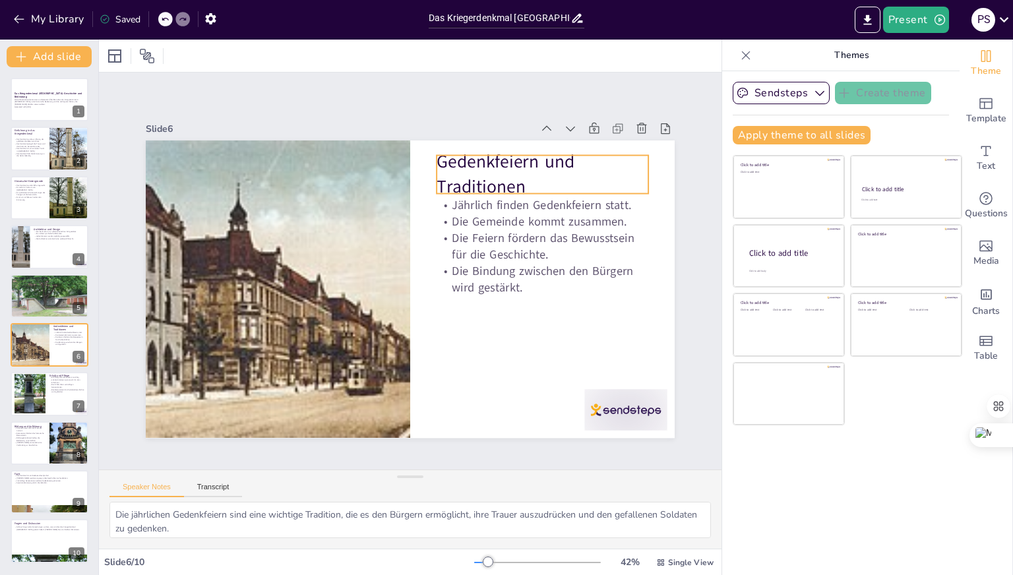
click at [454, 152] on p "Gedenkfeiern und Traditionen" at bounding box center [542, 174] width 212 height 49
click at [440, 160] on p "Gedenkfeiern und Traditionen" at bounding box center [542, 174] width 212 height 49
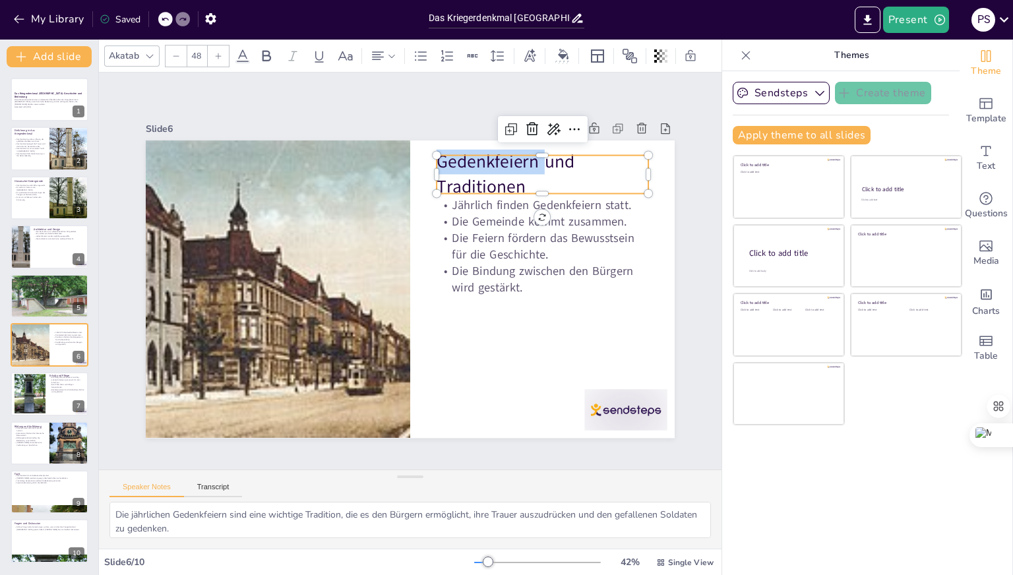
click at [440, 160] on p "Gedenkfeiern und Traditionen" at bounding box center [542, 174] width 212 height 49
click at [446, 160] on p "Gedenkfeiern und Traditionen" at bounding box center [542, 174] width 212 height 49
click at [431, 156] on div at bounding box center [436, 155] width 11 height 11
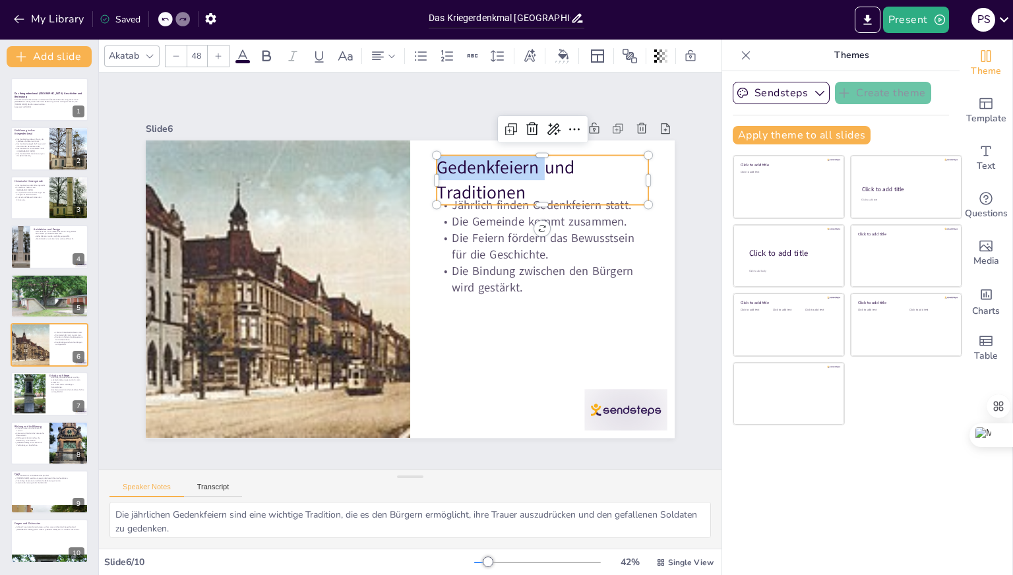
click at [436, 160] on p "Gedenkfeiern und Traditionen" at bounding box center [542, 180] width 212 height 49
copy p "Gedenkfeiern und Traditionen"
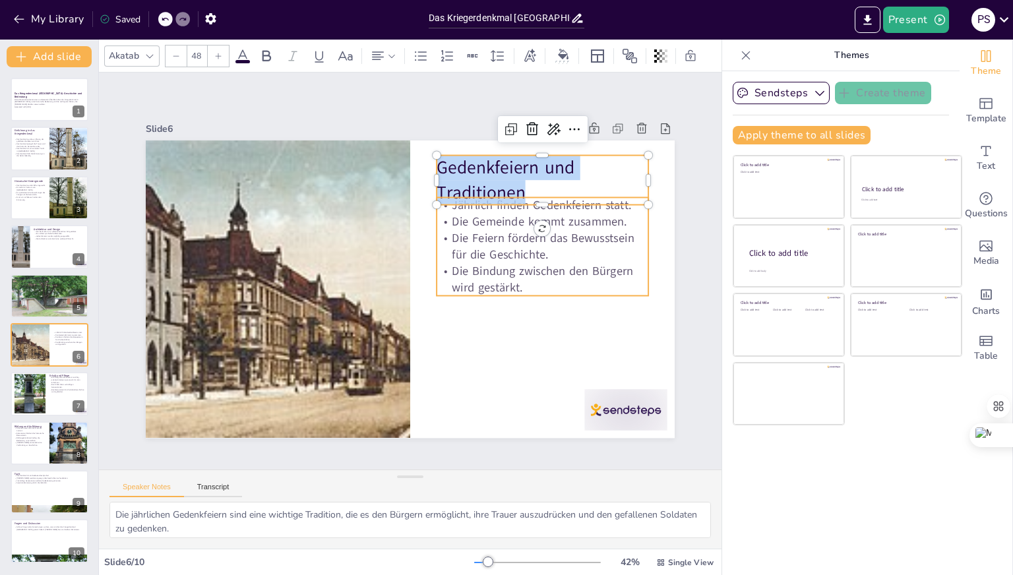
type input "32"
click at [436, 234] on p "Die Feiern fördern das Bewusstsein für die Geschichte." at bounding box center [542, 246] width 212 height 33
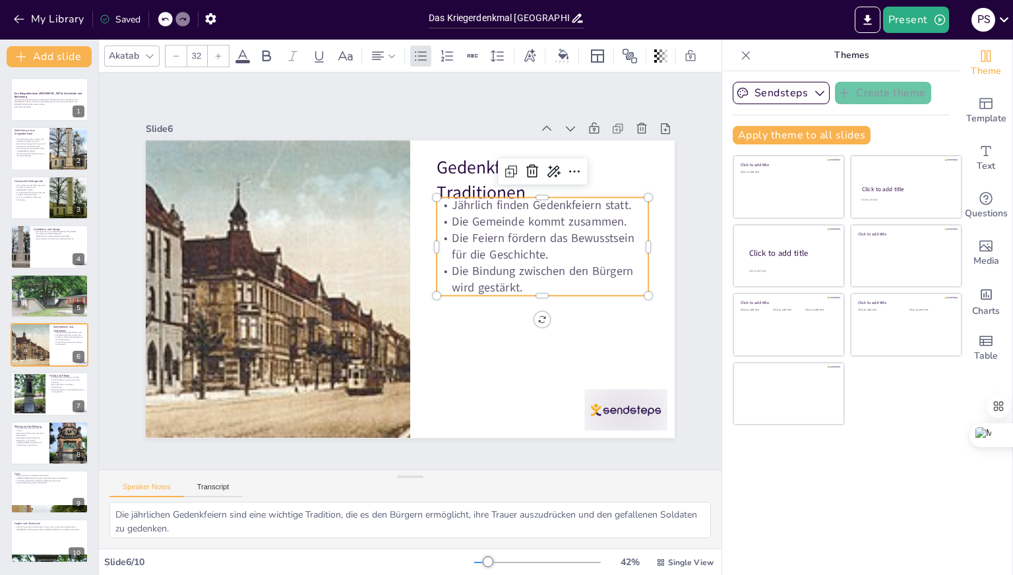
click at [448, 220] on p "Die Gemeinde kommt zusammen." at bounding box center [542, 222] width 212 height 16
click at [449, 214] on p "Die Gemeinde kommt zusammen." at bounding box center [542, 222] width 212 height 16
click at [448, 214] on p "Die Gemeinde kommt zusammen." at bounding box center [542, 222] width 212 height 16
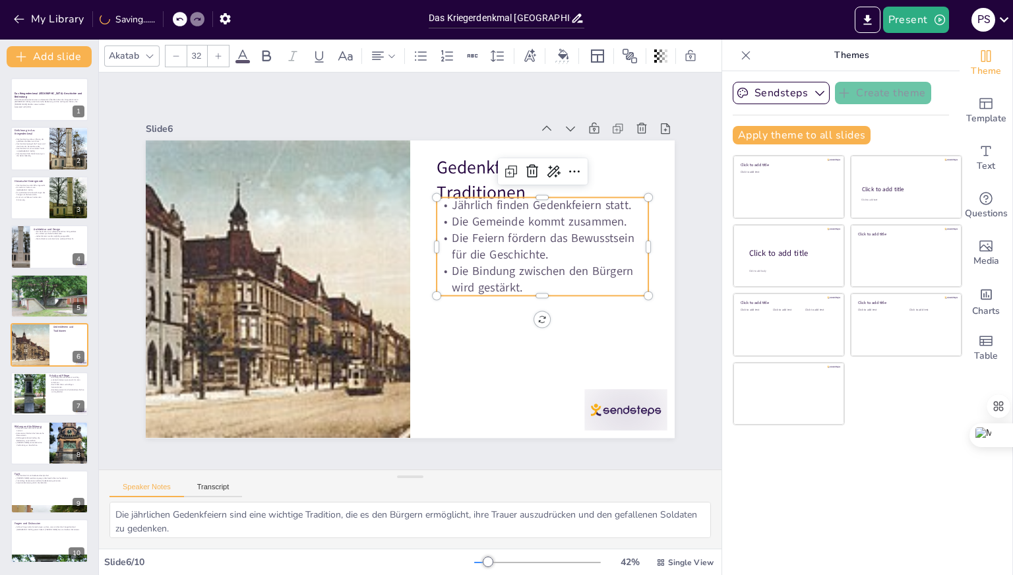
click at [448, 208] on p "Jährlich finden Gedenkfeiern statt." at bounding box center [542, 205] width 212 height 16
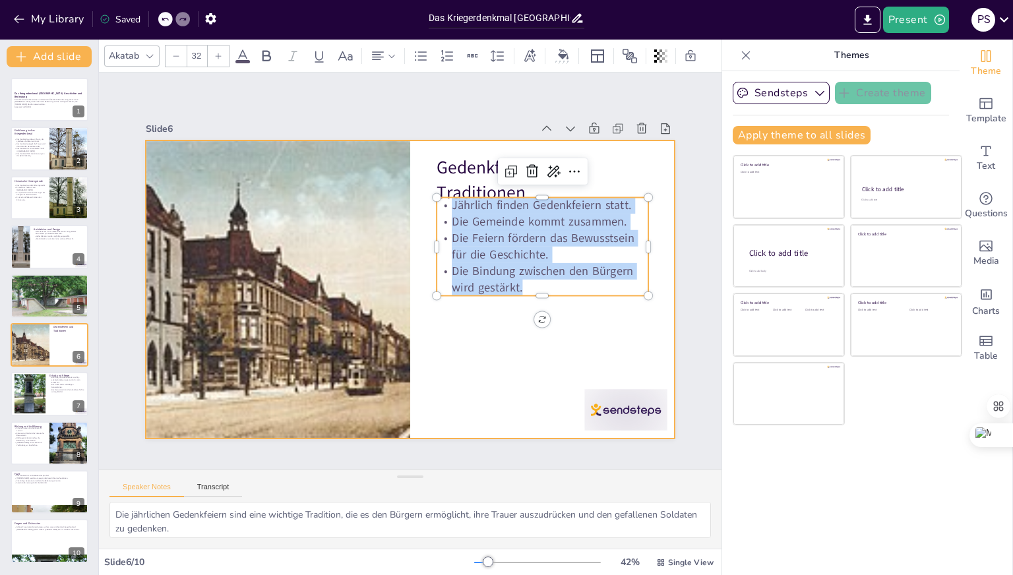
drag, startPoint x: 444, startPoint y: 201, endPoint x: 529, endPoint y: 289, distance: 123.1
click at [533, 296] on div "Gedenkfeiern und Traditionen Jährlich finden Gedenkfeiern statt. Die Gemeinde k…" at bounding box center [410, 288] width 529 height 297
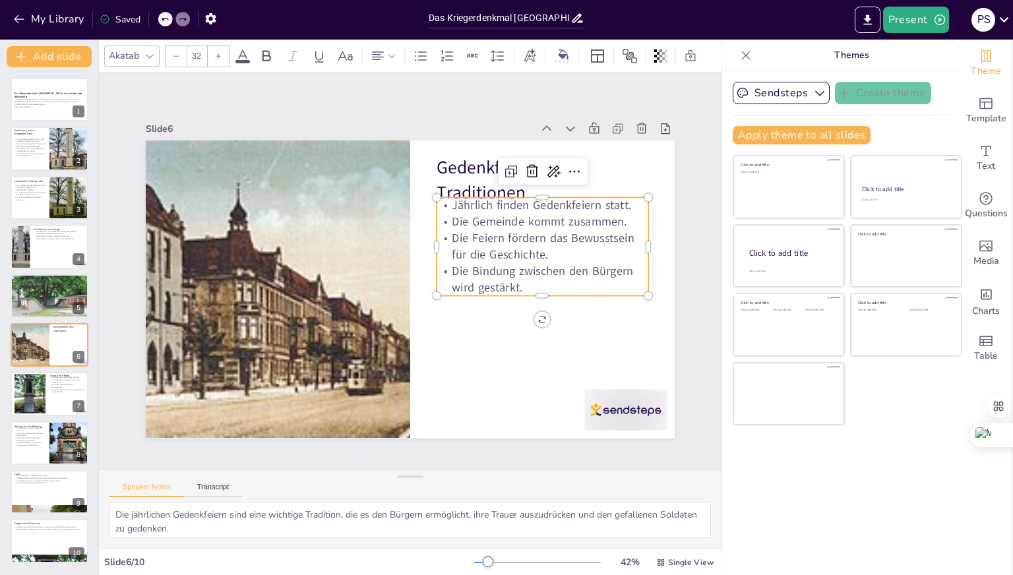
drag, startPoint x: 479, startPoint y: 232, endPoint x: 469, endPoint y: 222, distance: 14.0
click at [479, 231] on p "Die Feiern fördern das Bewusstsein für die Geschichte." at bounding box center [542, 246] width 212 height 33
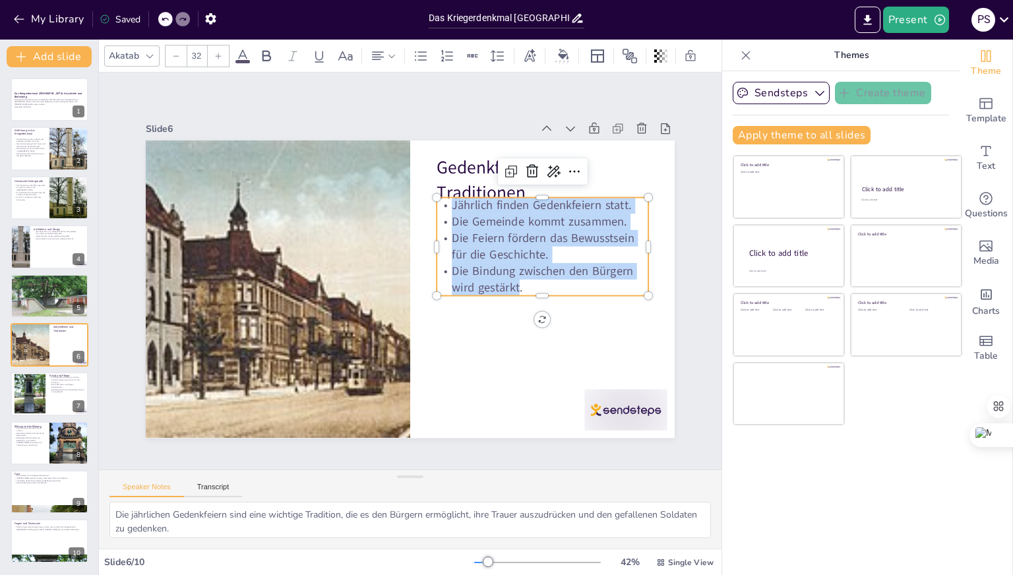
drag, startPoint x: 443, startPoint y: 202, endPoint x: 508, endPoint y: 288, distance: 107.7
click at [508, 285] on div "Jährlich finden Gedenkfeiern statt. Die Gemeinde kommt zusammen. Die Feiern för…" at bounding box center [542, 246] width 212 height 99
drag, startPoint x: 510, startPoint y: 227, endPoint x: 487, endPoint y: 257, distance: 37.7
copy div "Jährlich finden Gedenkfeiern statt. Die Gemeinde kommt zusammen. Die Feiern för…"
click at [43, 399] on div at bounding box center [30, 393] width 32 height 47
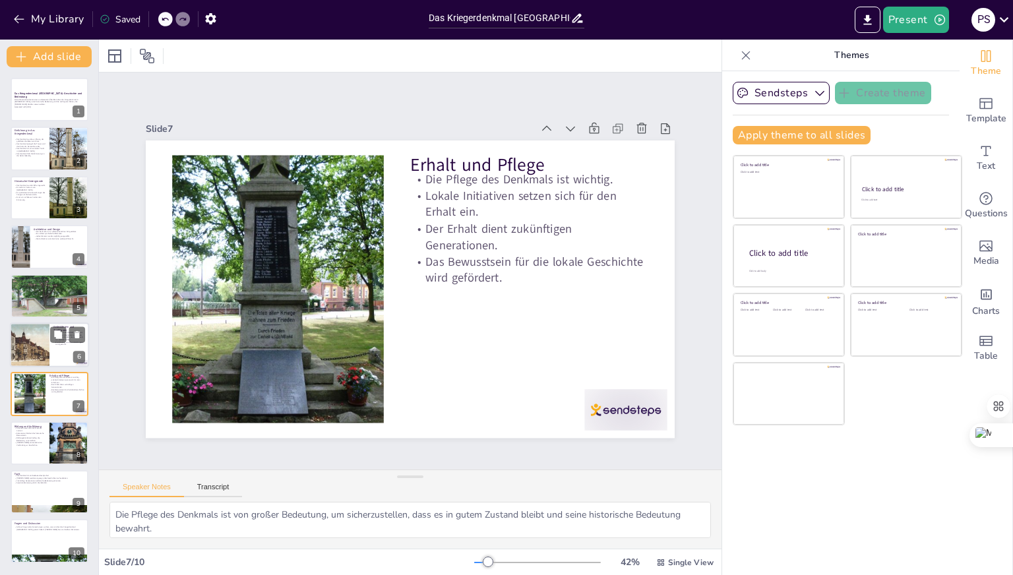
click at [32, 360] on div at bounding box center [29, 344] width 72 height 45
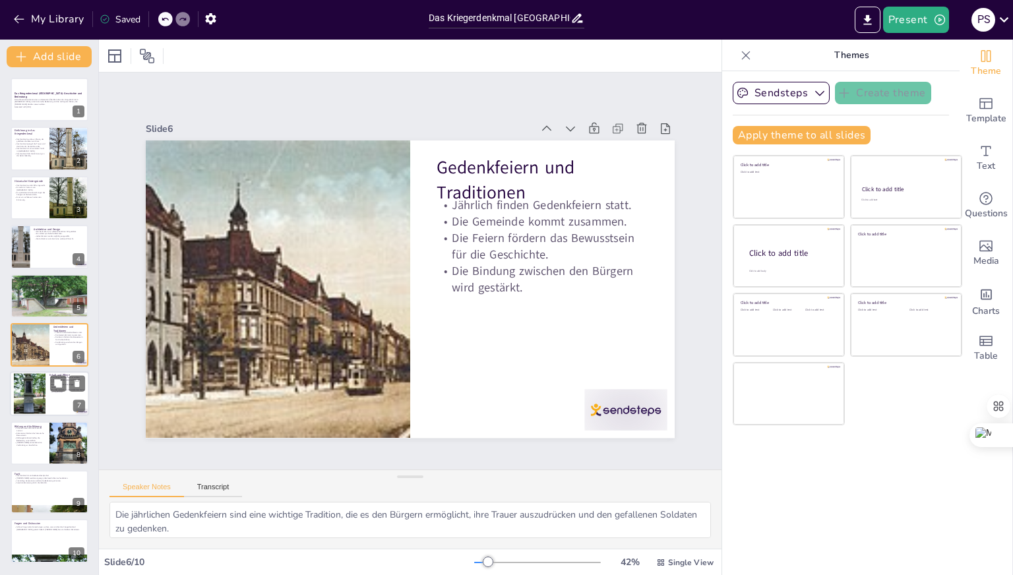
click at [37, 382] on div at bounding box center [30, 393] width 32 height 47
type textarea "Die Pflege des Denkmals ist von großer Bedeutung, um sicherzustellen, dass es i…"
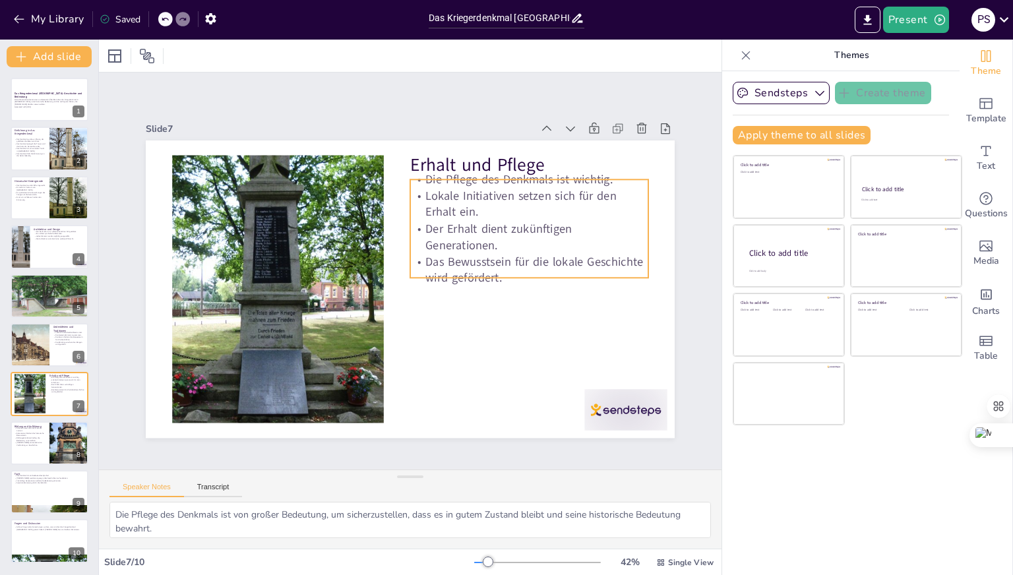
click at [422, 167] on p "Erhalt und Pflege" at bounding box center [529, 165] width 238 height 24
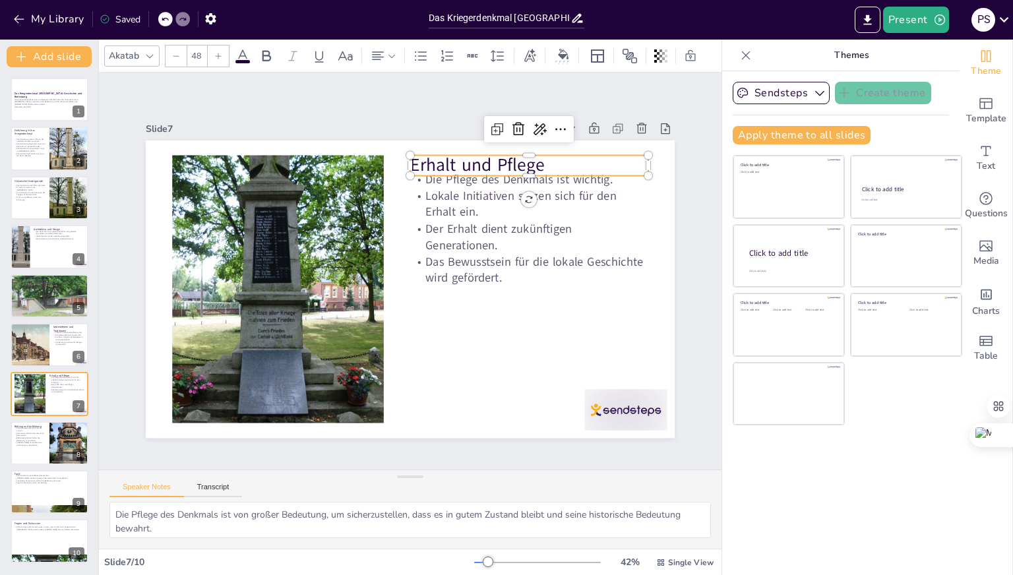
click at [418, 164] on p "Erhalt und Pflege" at bounding box center [529, 165] width 238 height 24
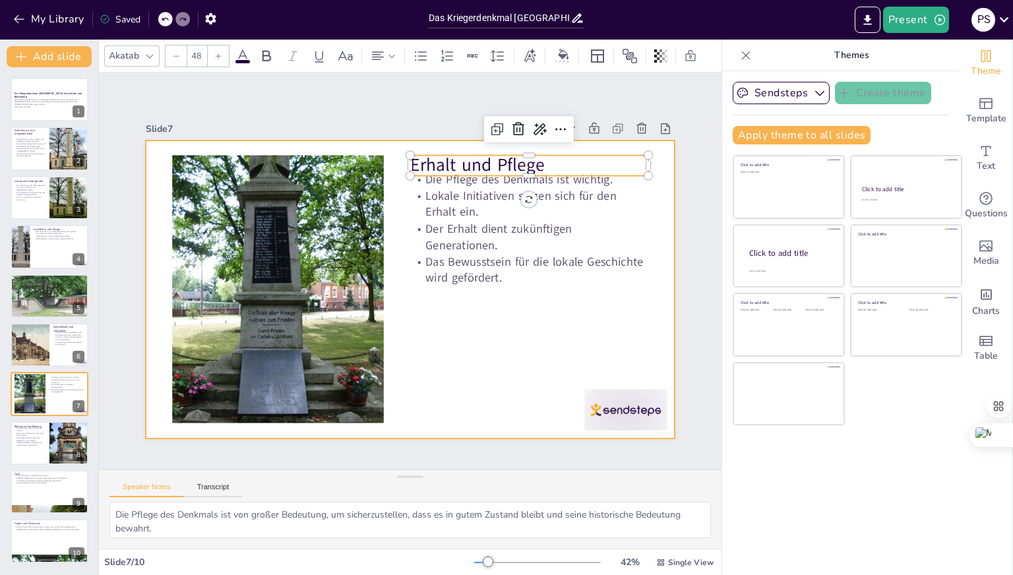
click at [478, 314] on div at bounding box center [410, 288] width 529 height 297
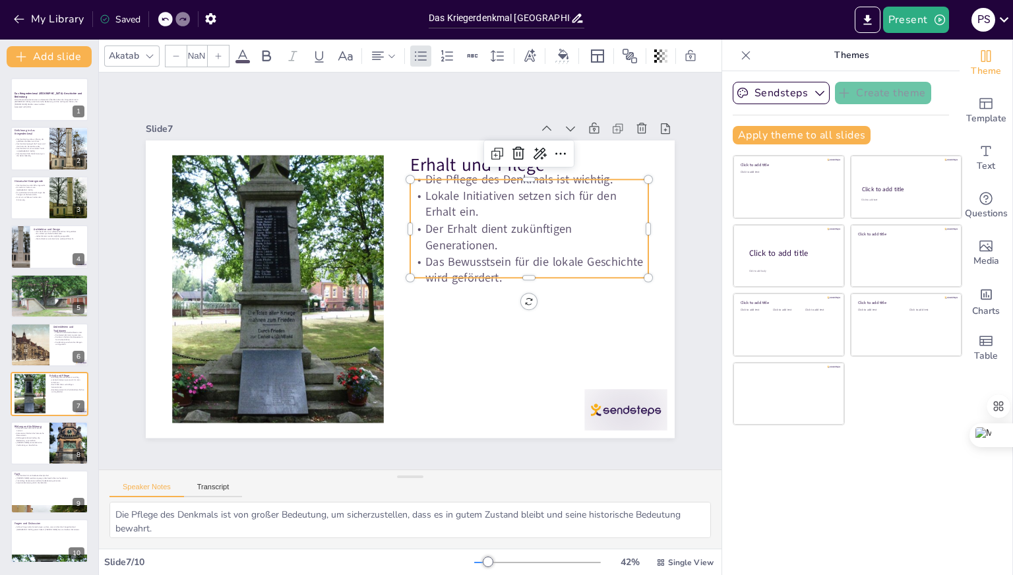
type input "32"
click at [456, 208] on p "Lokale Initiativen setzen sich für den Erhalt ein." at bounding box center [529, 204] width 238 height 33
click at [452, 206] on p "Lokale Initiativen setzen sich für den Erhalt ein." at bounding box center [529, 204] width 238 height 33
click at [440, 197] on p "Lokale Initiativen setzen sich für den Erhalt ein." at bounding box center [529, 204] width 238 height 33
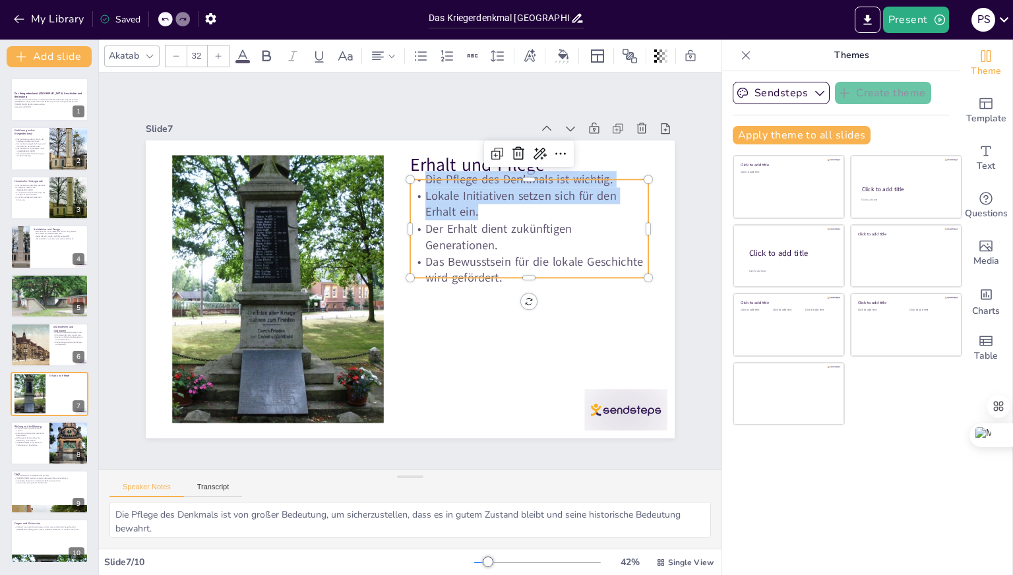
drag, startPoint x: 417, startPoint y: 183, endPoint x: 501, endPoint y: 278, distance: 126.5
click at [501, 278] on div "Erhalt und Pflege Die Pflege des Denkmals ist wichtig. Lokale Initiativen setze…" at bounding box center [410, 288] width 529 height 297
click at [440, 193] on p "Lokale Initiativen setzen sich für den Erhalt ein." at bounding box center [529, 204] width 238 height 33
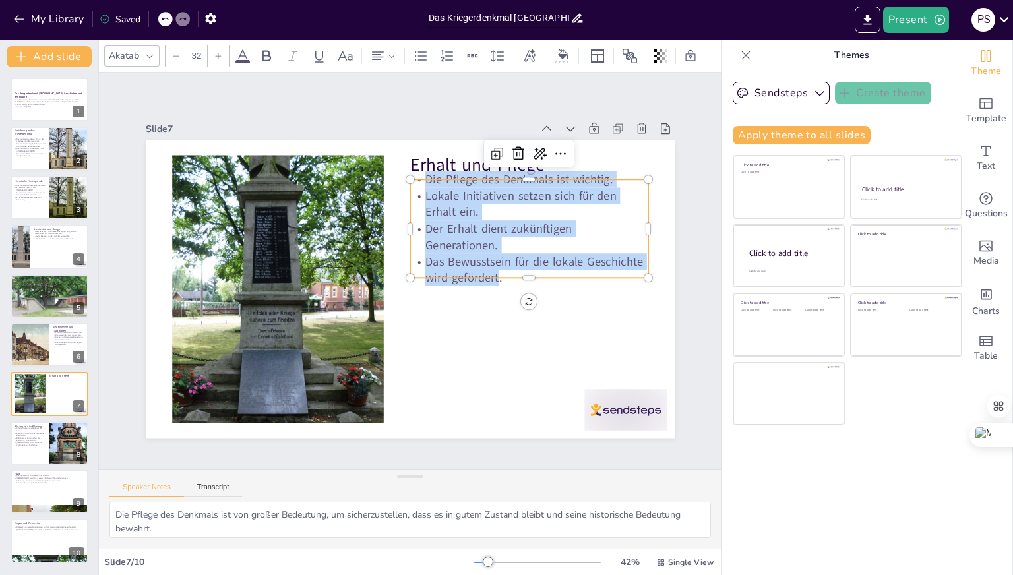
drag, startPoint x: 418, startPoint y: 181, endPoint x: 490, endPoint y: 265, distance: 110.8
click at [490, 265] on div "Die Pflege des Denkmals ist wichtig. Lokale Initiativen setzen sich für den Erh…" at bounding box center [529, 228] width 238 height 115
copy div "Die Pflege des Denkmals ist wichtig. Lokale Initiativen setzen sich für den Erh…"
click at [40, 432] on p "Exkursionen fördern das historische Bewusstsein." at bounding box center [30, 434] width 32 height 5
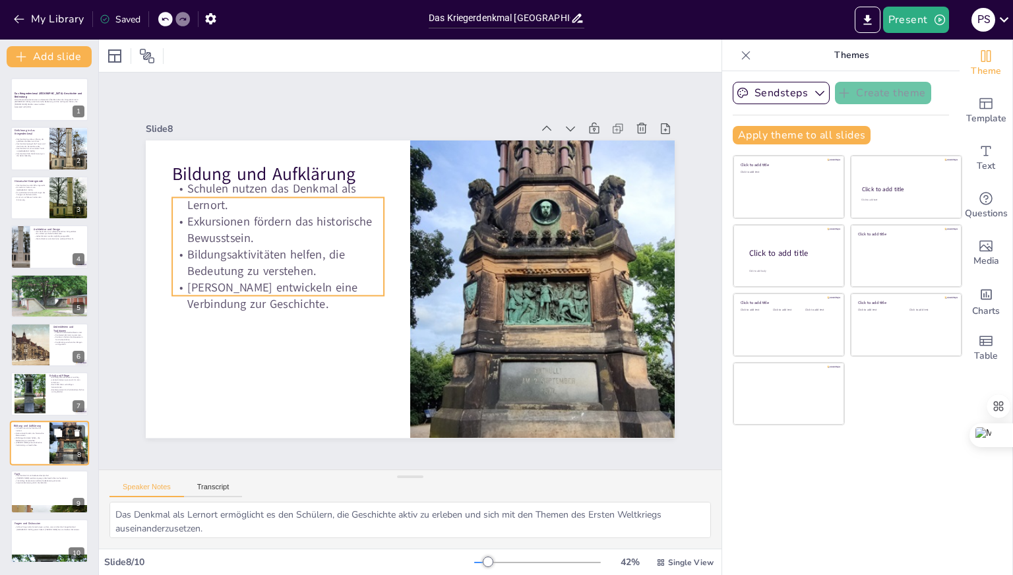
click at [36, 438] on p "Bildungsaktivitäten helfen, die Bedeutung zu verstehen." at bounding box center [30, 438] width 32 height 5
click at [80, 430] on icon at bounding box center [77, 432] width 9 height 9
type textarea "Als bedeutendes Symbol für Erinnerung und Gemeinschaft spielt das Denkmal eine …"
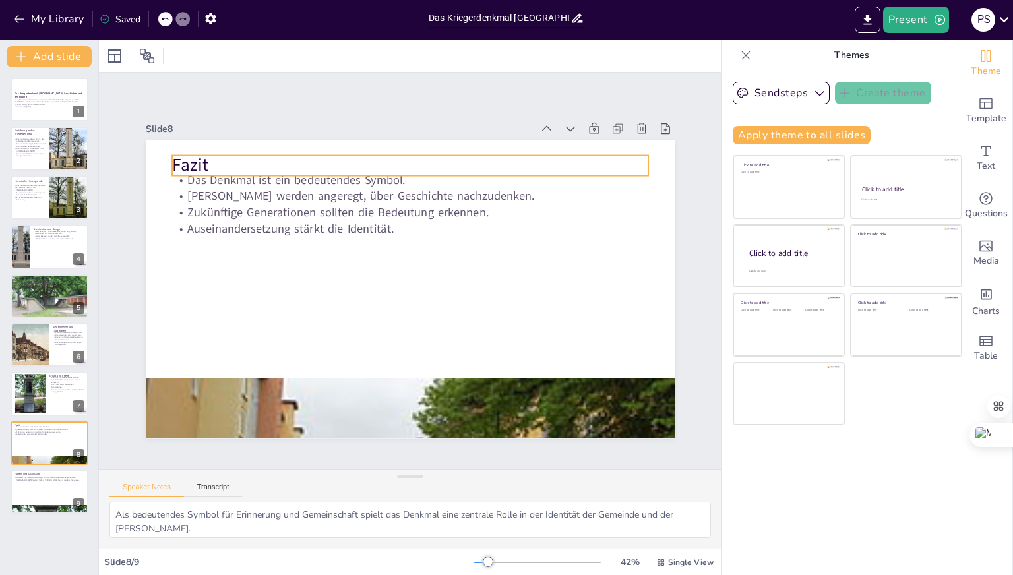
click at [172, 162] on p "Fazit" at bounding box center [410, 165] width 476 height 24
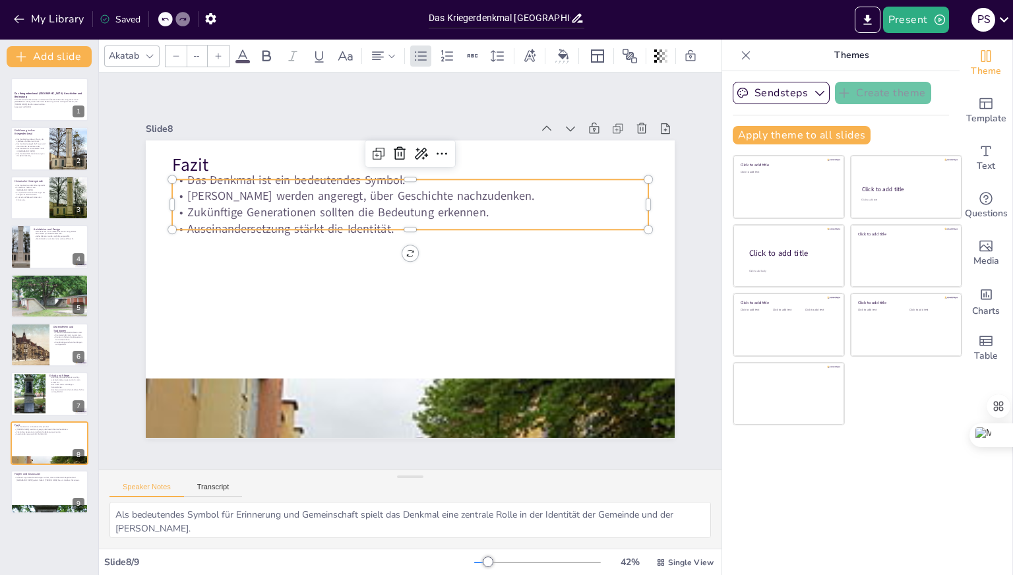
type input "32"
click at [251, 204] on p "Zukünftige Generationen sollten die Bedeutung erkennen." at bounding box center [410, 212] width 476 height 16
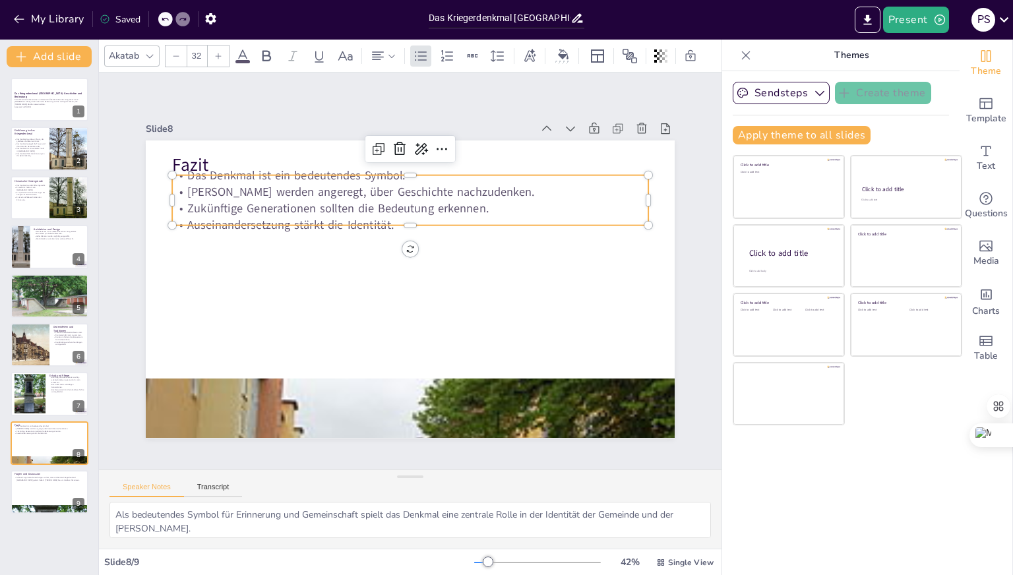
click at [188, 174] on p "Das Denkmal ist ein bedeutendes Symbol." at bounding box center [410, 175] width 476 height 16
click at [203, 204] on p "Zukünftige Generationen sollten die Bedeutung erkennen." at bounding box center [410, 208] width 476 height 16
click at [203, 203] on p "Zukünftige Generationen sollten die Bedeutung erkennen." at bounding box center [410, 208] width 476 height 16
click at [189, 184] on p "[PERSON_NAME] werden angeregt, über Geschichte nachzudenken." at bounding box center [410, 192] width 476 height 16
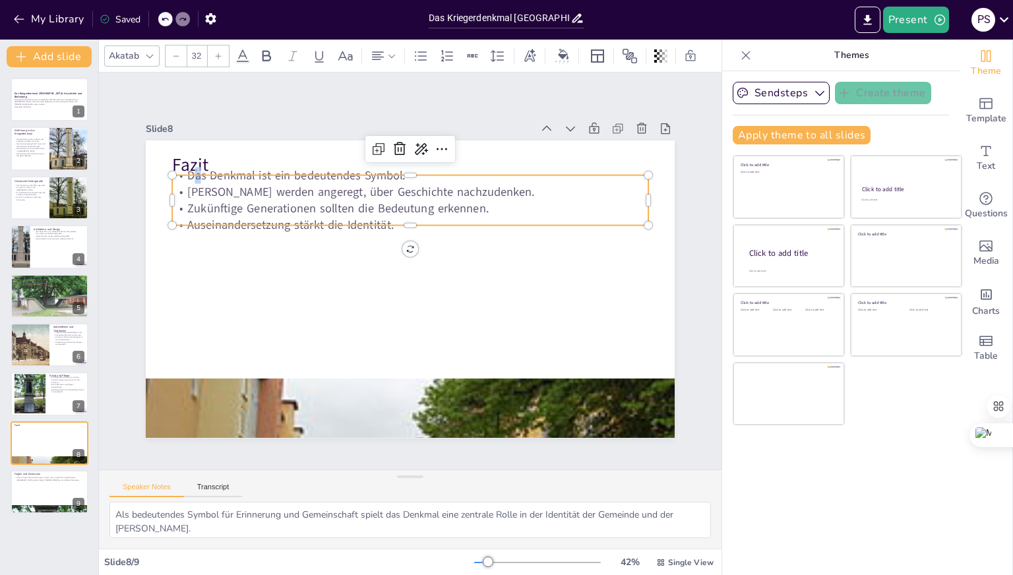
drag, startPoint x: 182, startPoint y: 172, endPoint x: 191, endPoint y: 176, distance: 9.4
click at [191, 176] on p "Das Denkmal ist ein bedeutendes Symbol." at bounding box center [410, 175] width 476 height 16
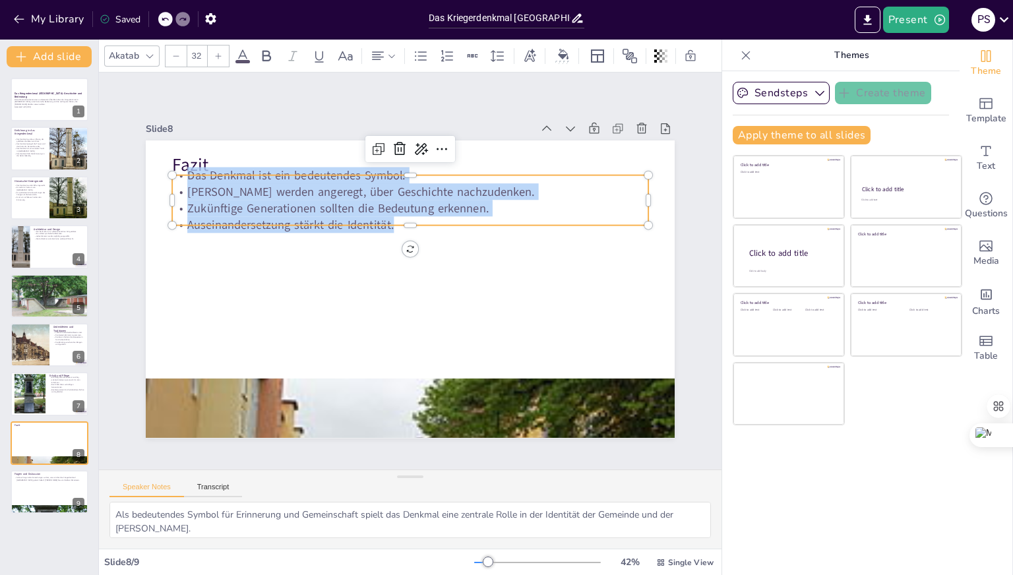
drag, startPoint x: 181, startPoint y: 172, endPoint x: 415, endPoint y: 215, distance: 237.9
click at [415, 214] on div "Das Denkmal ist ein bedeutendes Symbol. [PERSON_NAME] werden angeregt, über Ges…" at bounding box center [410, 200] width 476 height 66
copy div "Das Denkmal ist ein bedeutendes Symbol. [PERSON_NAME] werden angeregt, über Ges…"
click at [40, 494] on div at bounding box center [49, 491] width 79 height 45
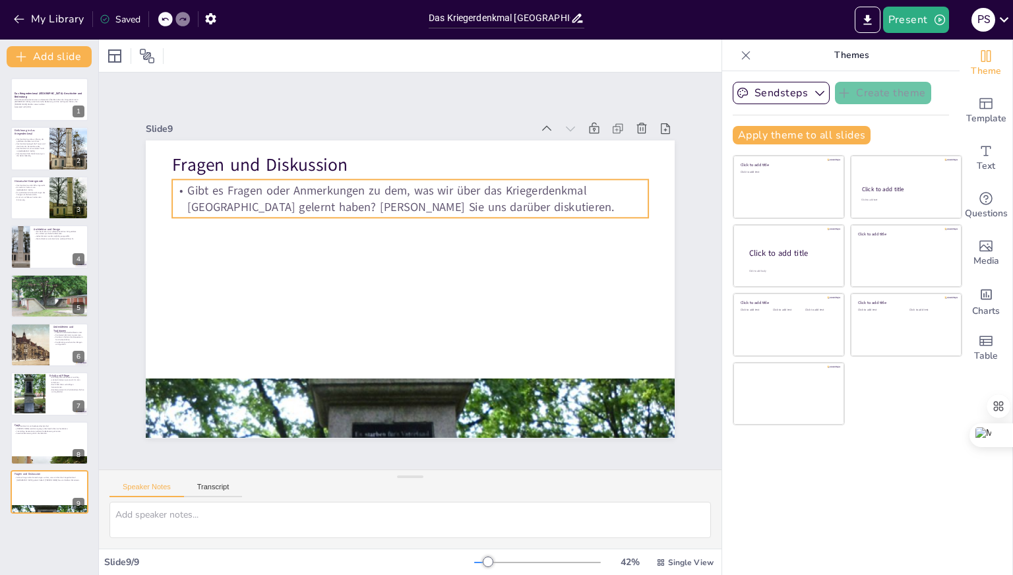
click at [182, 183] on p "Gibt es Fragen oder Anmerkungen zu dem, was wir über das Kriegerdenkmal [GEOGRA…" at bounding box center [410, 199] width 476 height 33
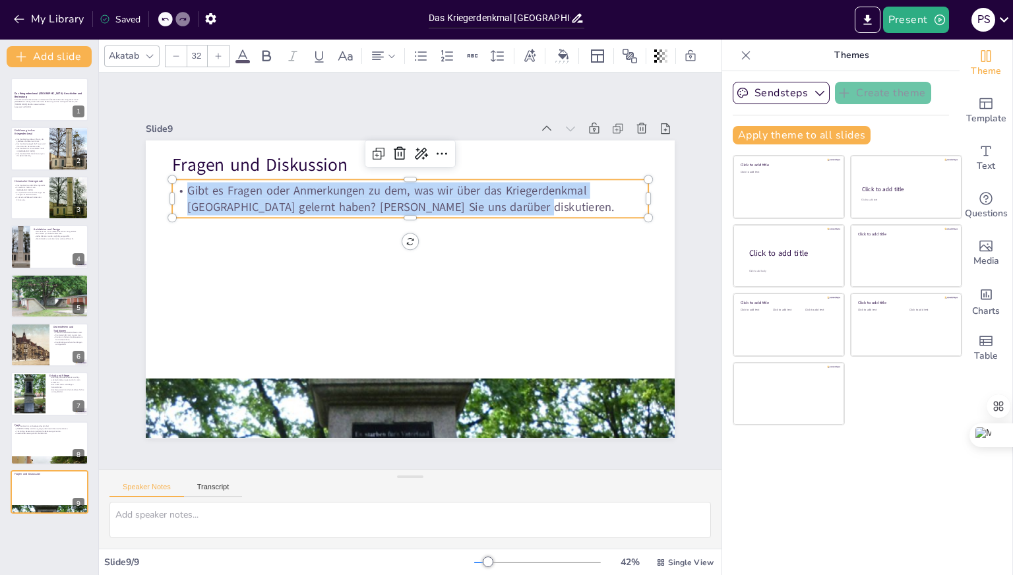
drag, startPoint x: 181, startPoint y: 185, endPoint x: 521, endPoint y: 198, distance: 340.4
click at [521, 198] on p "Gibt es Fragen oder Anmerkungen zu dem, was wir über das Kriegerdenkmal [GEOGRA…" at bounding box center [410, 199] width 476 height 33
copy p "Gibt es Fragen oder Anmerkungen zu dem, was wir über das Kriegerdenkmal [GEOGRA…"
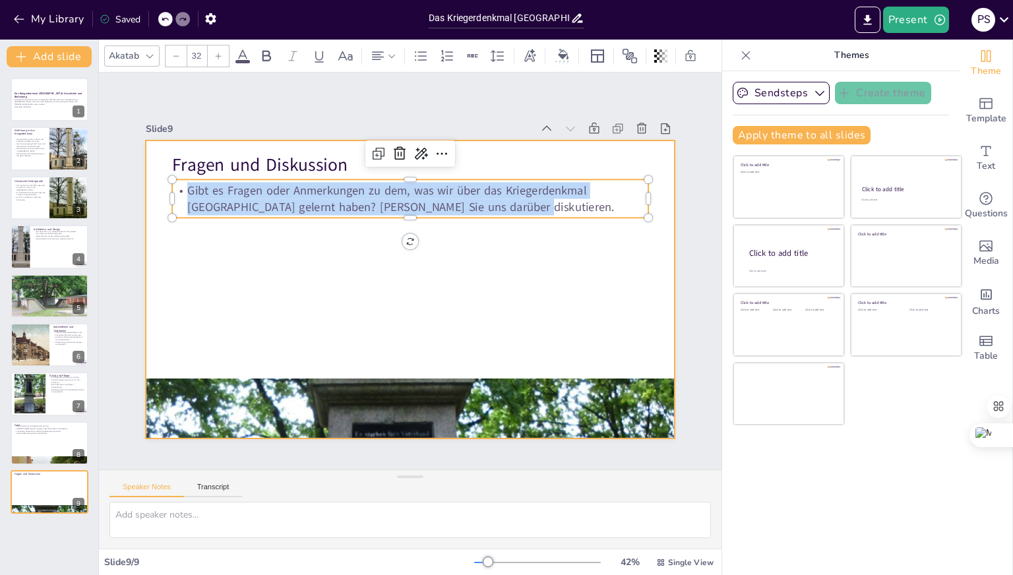
click at [521, 255] on div at bounding box center [410, 288] width 529 height 297
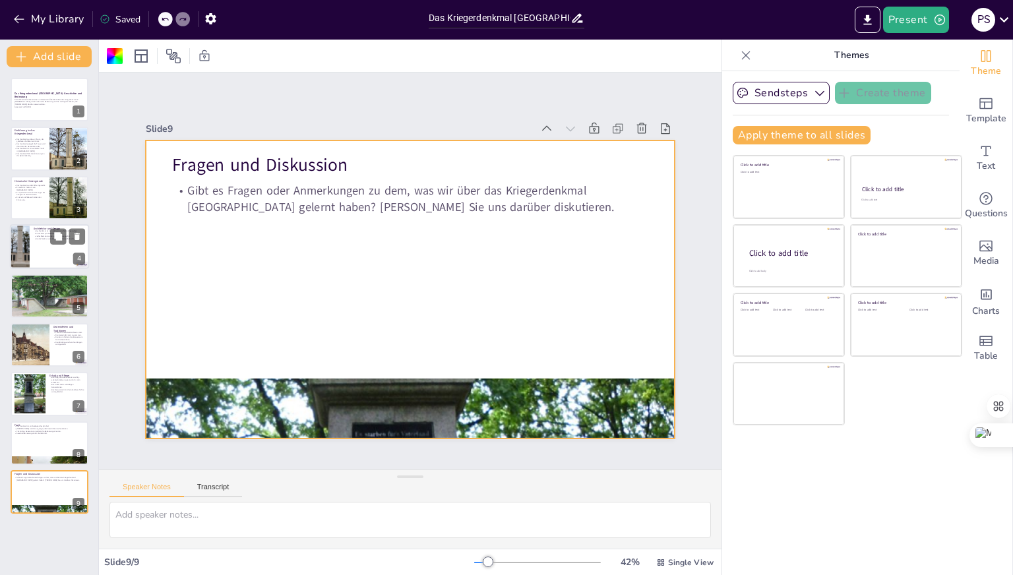
click at [32, 249] on div at bounding box center [49, 246] width 79 height 45
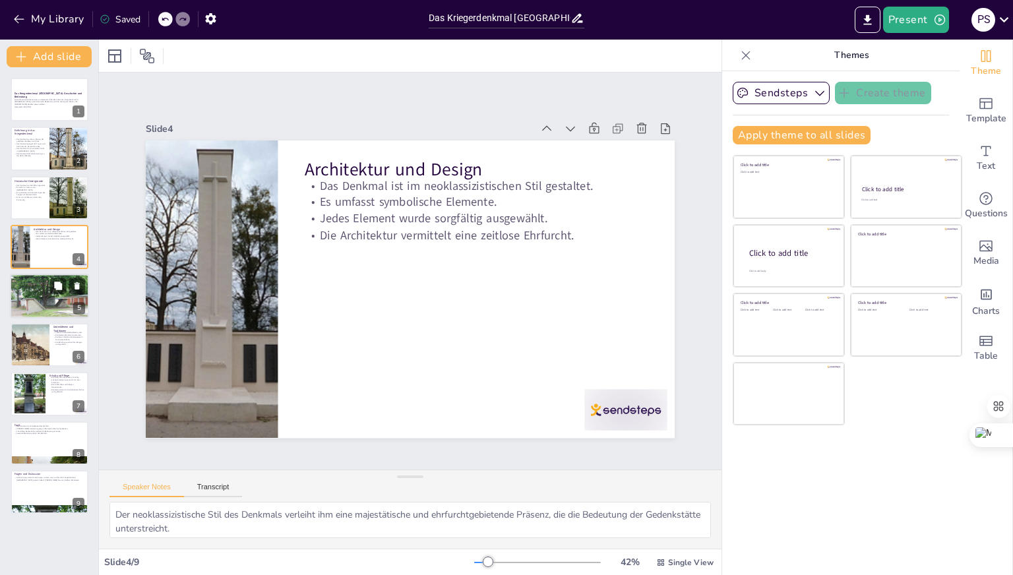
click at [51, 297] on div at bounding box center [49, 295] width 79 height 45
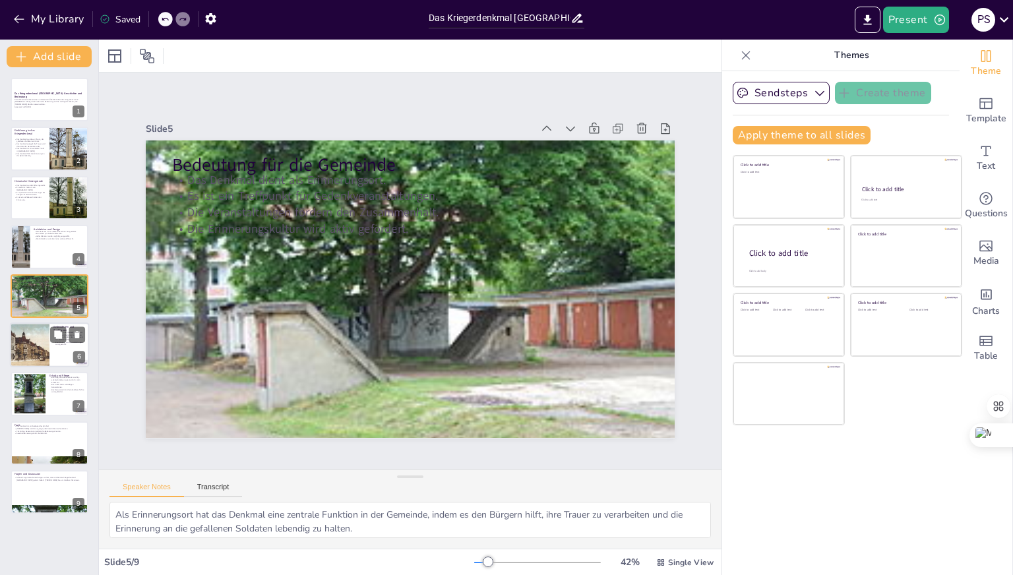
click at [31, 349] on div at bounding box center [29, 344] width 72 height 45
type textarea "Die jährlichen Gedenkfeiern sind eine wichtige Tradition, die es den Bürgern er…"
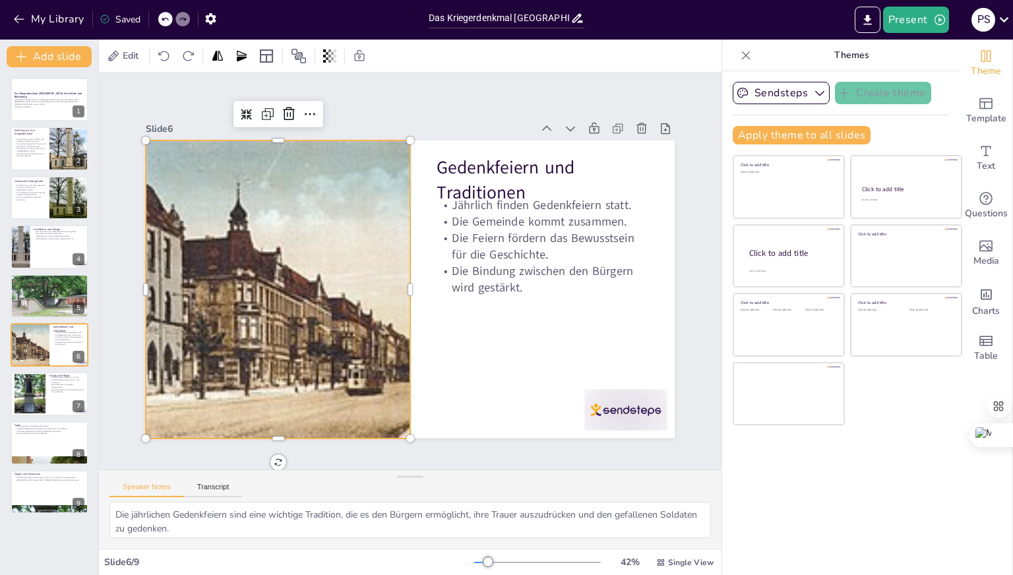
click at [213, 320] on div at bounding box center [278, 288] width 480 height 297
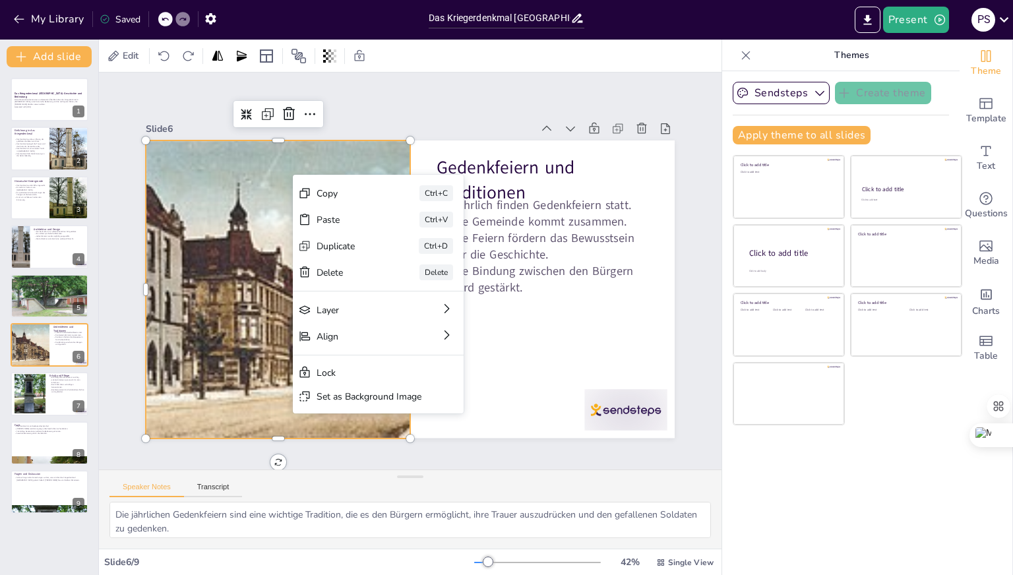
click at [259, 210] on div at bounding box center [278, 288] width 480 height 297
